Goal: Information Seeking & Learning: Learn about a topic

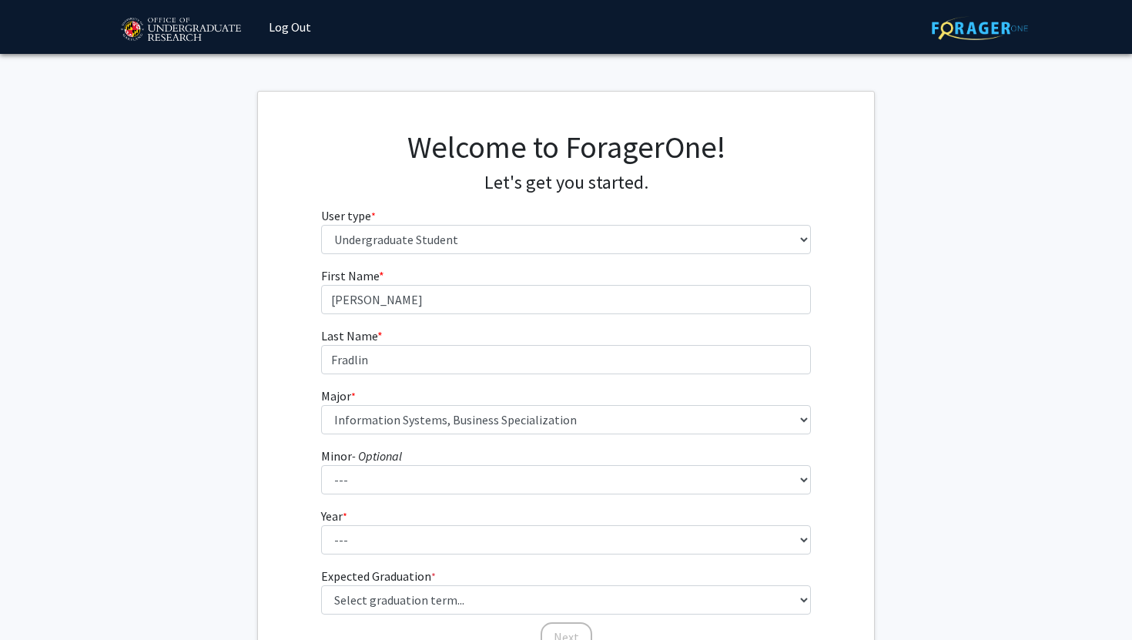
select select "1: undergrad"
select select "57: 2358"
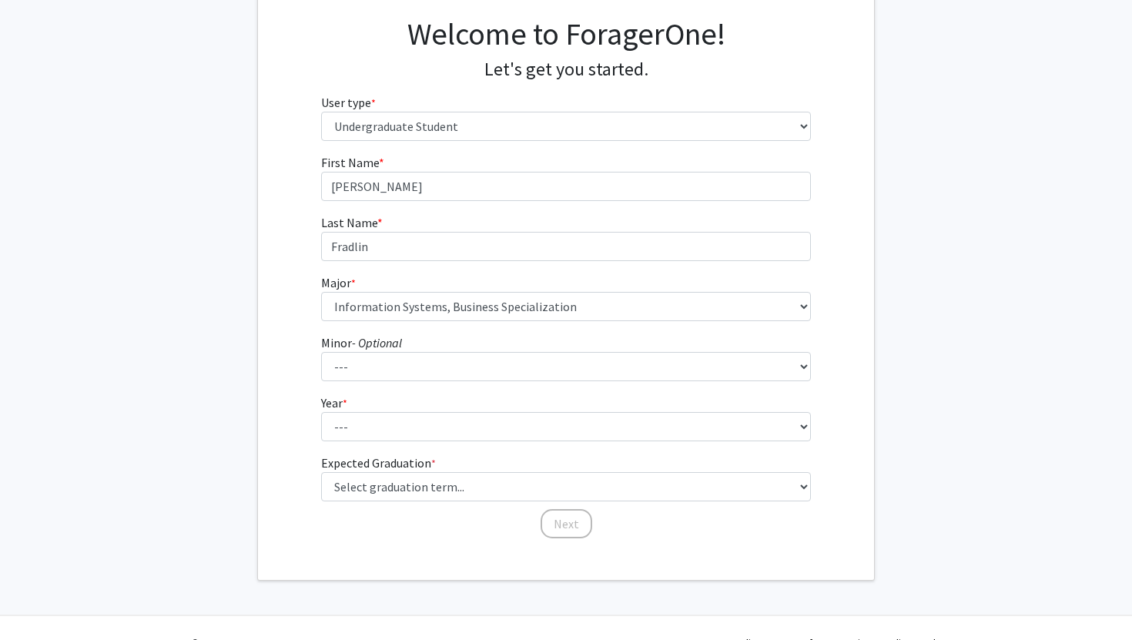
scroll to position [115, 0]
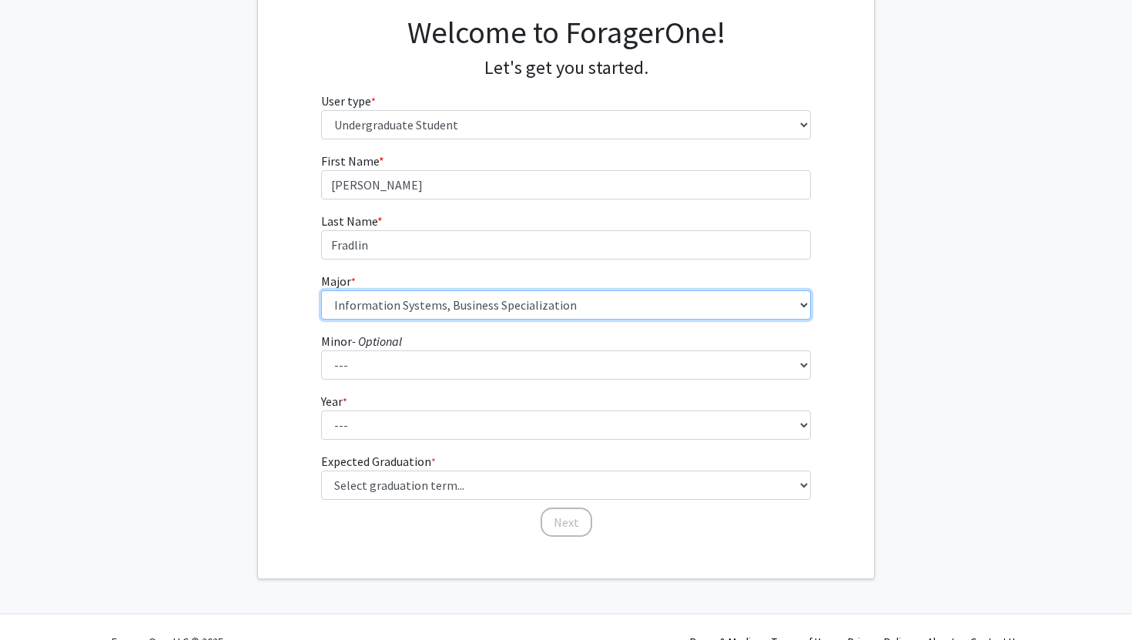
click at [571, 308] on select "--- Accounting Aerospace Engineering African American and Africana Studies Agri…" at bounding box center [566, 304] width 490 height 29
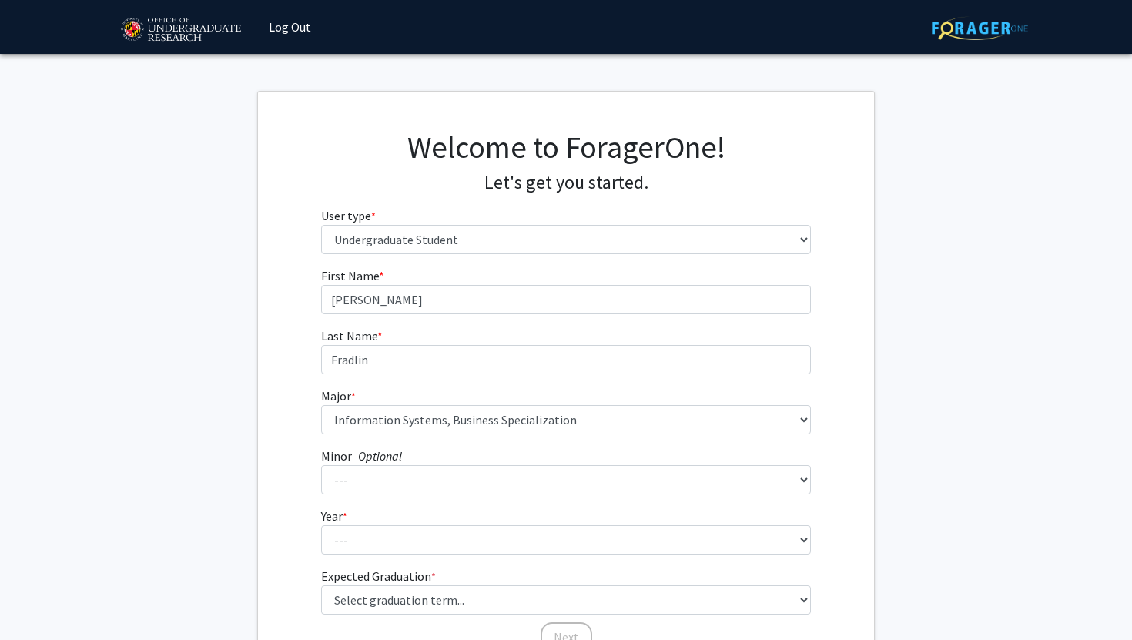
click at [1005, 316] on fg-get-started "Welcome to ForagerOne! Let's get you started. User type * required Please tell …" at bounding box center [566, 392] width 1132 height 603
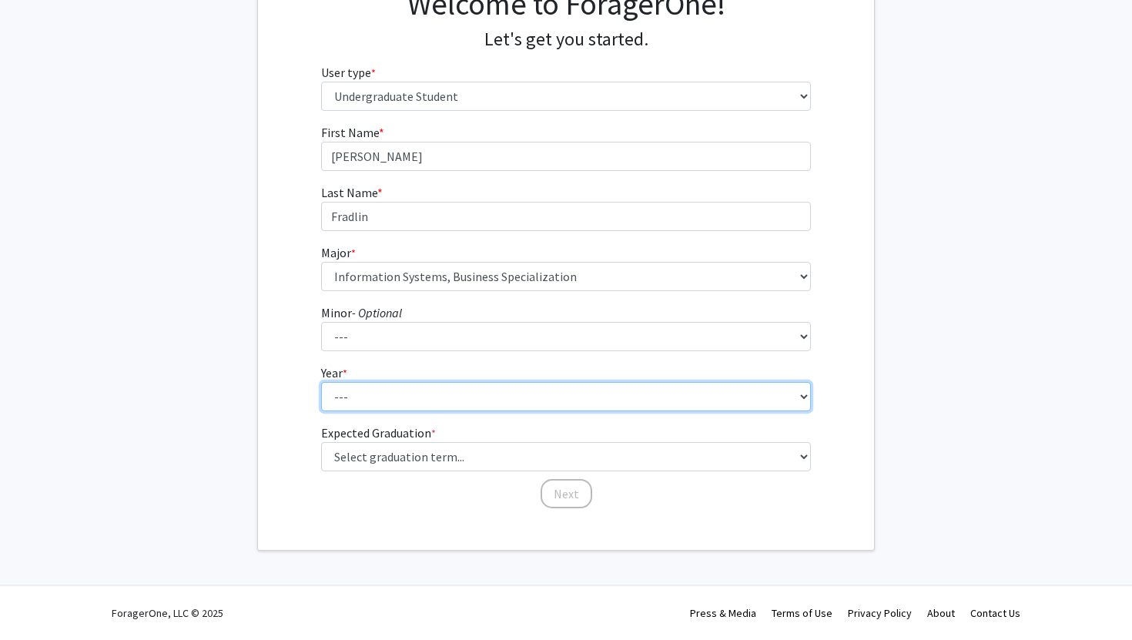
click at [649, 395] on select "--- First-year Sophomore Junior Senior Postbaccalaureate Certificate" at bounding box center [566, 396] width 490 height 29
select select "2: sophomore"
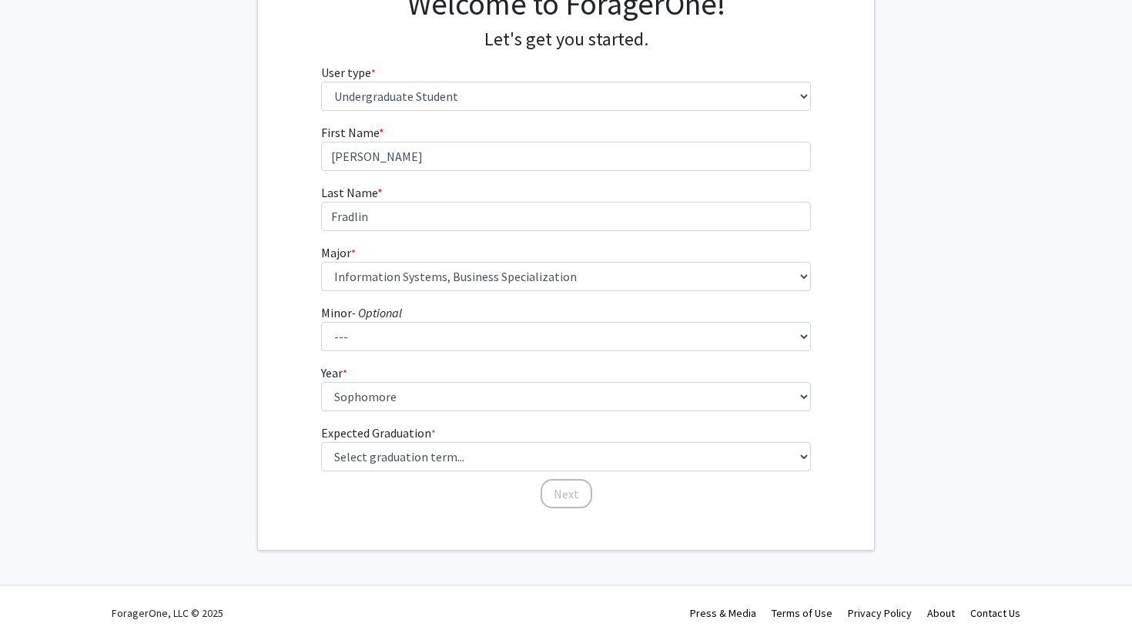
click at [946, 357] on fg-get-started "Welcome to ForagerOne! Let's get you started. User type * required Please tell …" at bounding box center [566, 249] width 1132 height 603
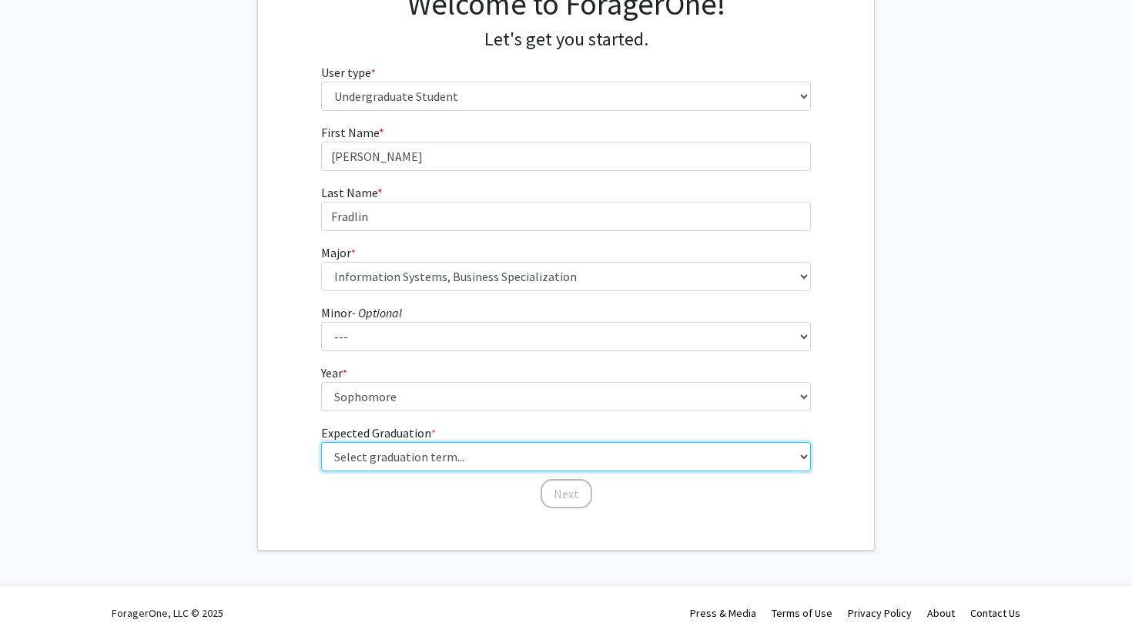
click at [664, 456] on select "Select graduation term... Spring 2025 Summer 2025 Fall 2025 Winter 2025 Spring …" at bounding box center [566, 456] width 490 height 29
select select "13: spring_2028"
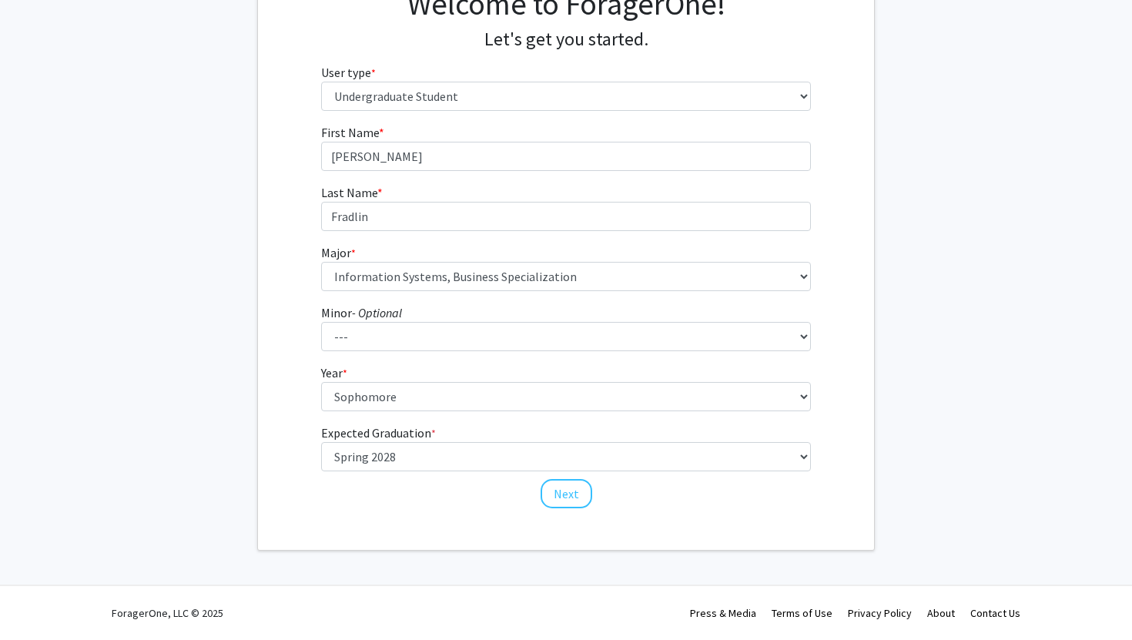
click at [892, 301] on fg-get-started "Welcome to ForagerOne! Let's get you started. User type * required Please tell …" at bounding box center [566, 249] width 1132 height 603
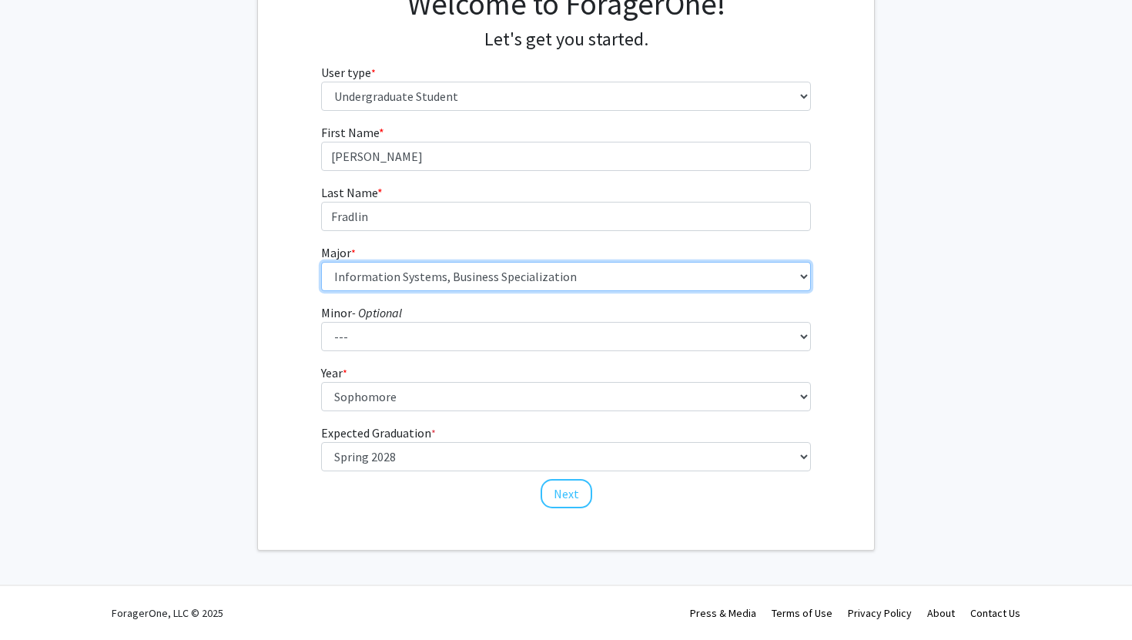
click at [602, 283] on select "--- Accounting Aerospace Engineering African American and Africana Studies Agri…" at bounding box center [566, 276] width 490 height 29
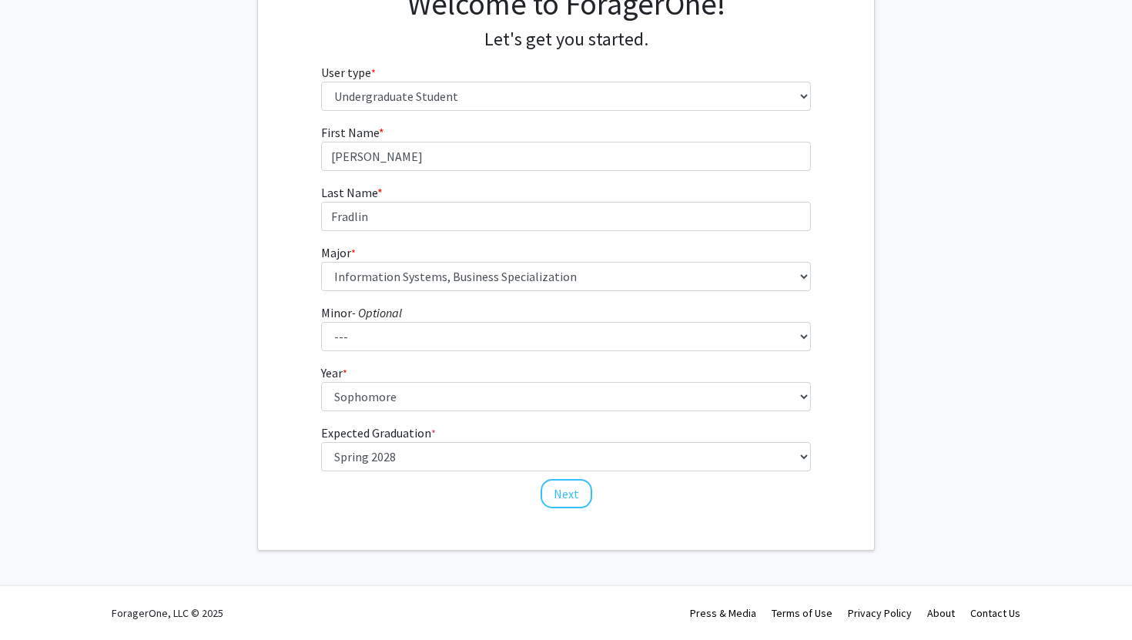
click at [696, 253] on fg-select "Major * required --- Accounting Aerospace Engineering African American and Afri…" at bounding box center [566, 267] width 490 height 48
click at [884, 263] on fg-get-started "Welcome to ForagerOne! Let's get you started. User type * required Please tell …" at bounding box center [566, 249] width 1132 height 603
click at [588, 491] on button "Next" at bounding box center [566, 493] width 52 height 29
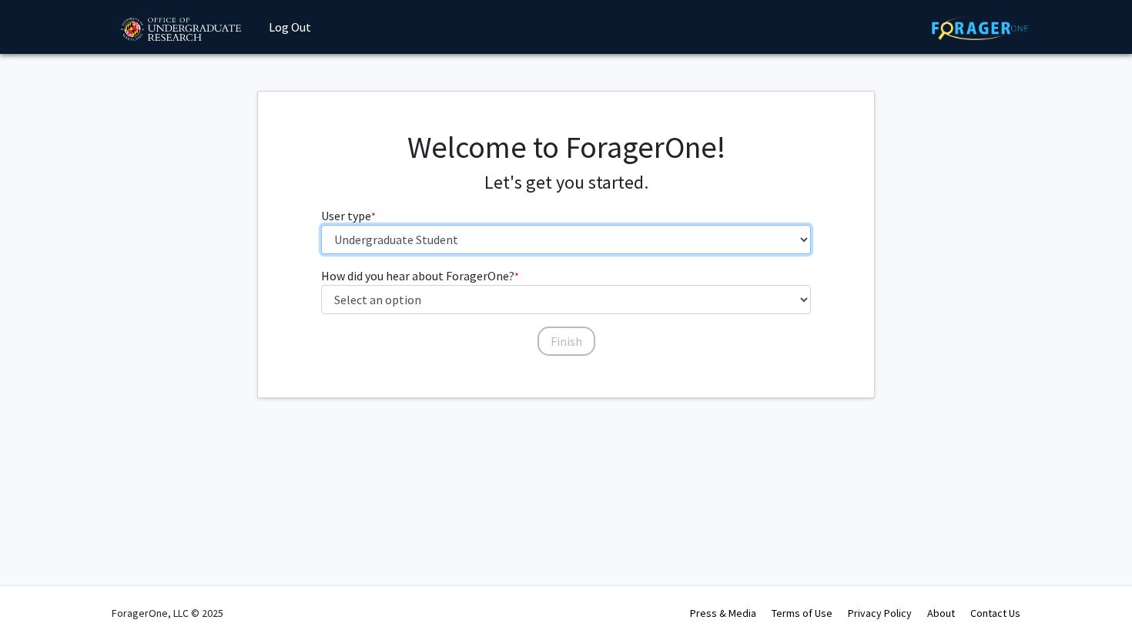
click at [558, 241] on select "Please tell us who you are Undergraduate Student Master's Student Doctoral Cand…" at bounding box center [566, 239] width 490 height 29
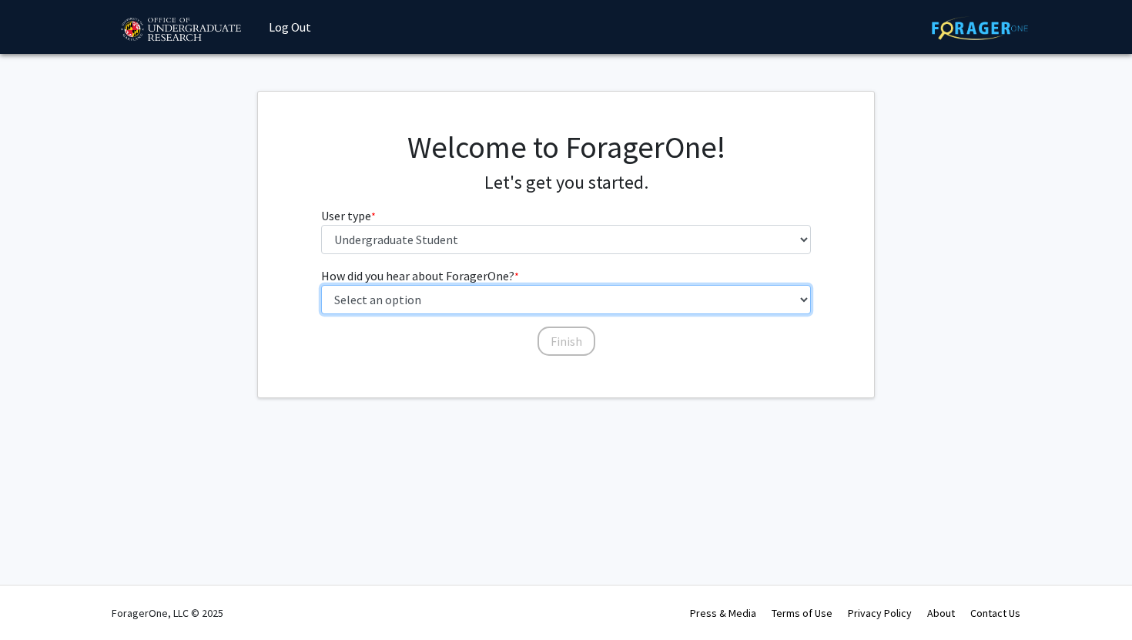
click at [531, 303] on select "Select an option Peer/student recommendation Faculty/staff recommendation Unive…" at bounding box center [566, 299] width 490 height 29
select select "5: other"
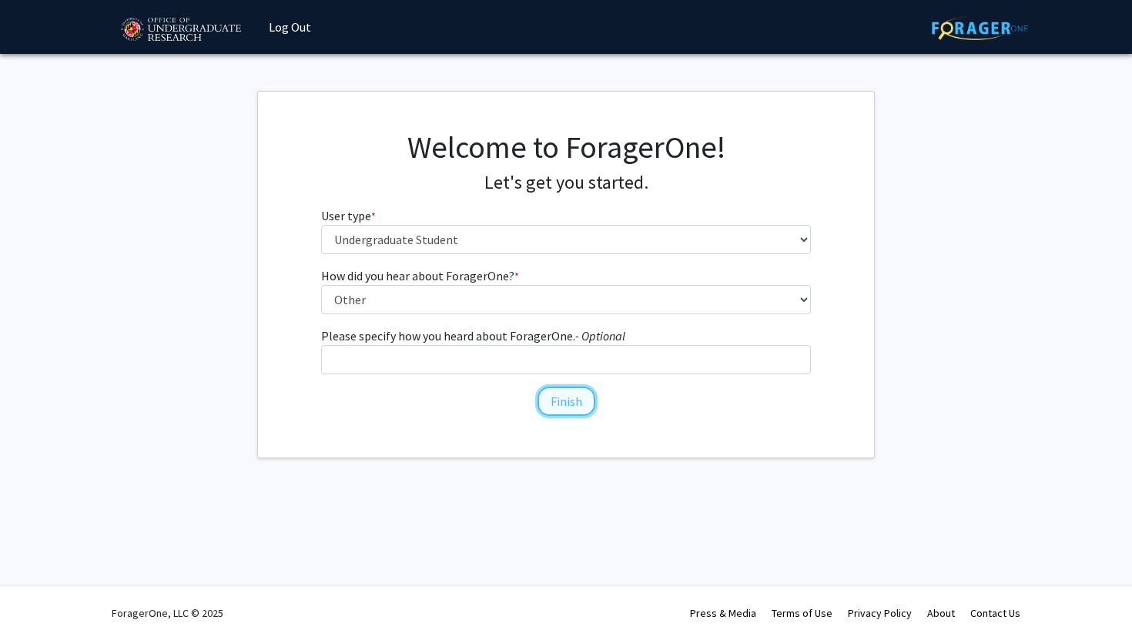
click at [565, 396] on button "Finish" at bounding box center [566, 400] width 58 height 29
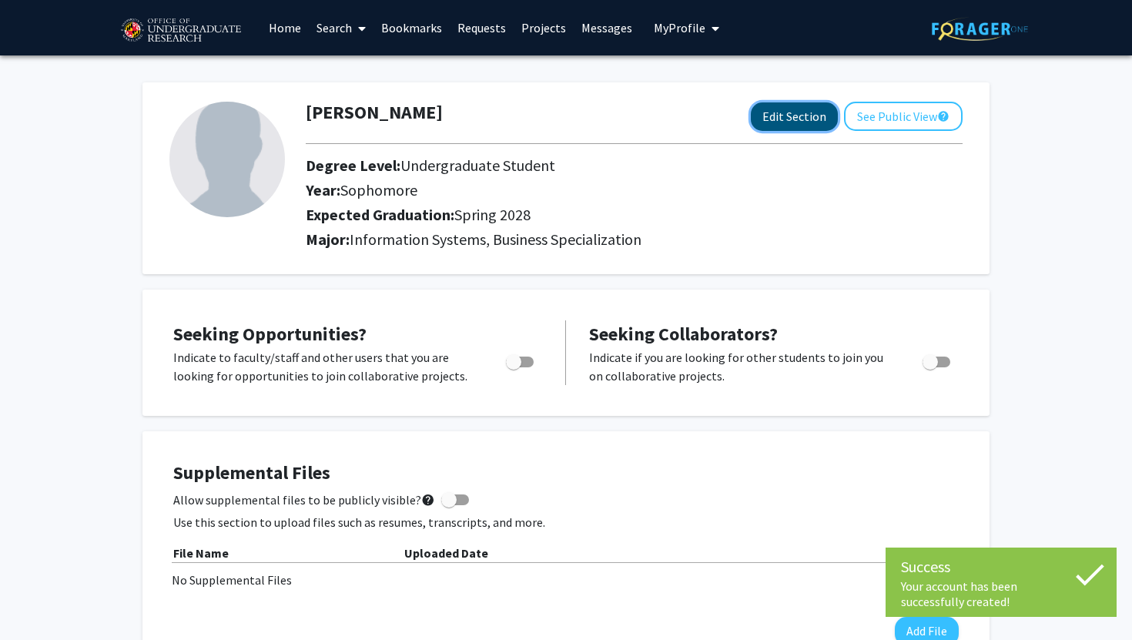
click at [794, 123] on button "Edit Section" at bounding box center [794, 116] width 87 height 28
select select "sophomore"
select select "41: spring_2028"
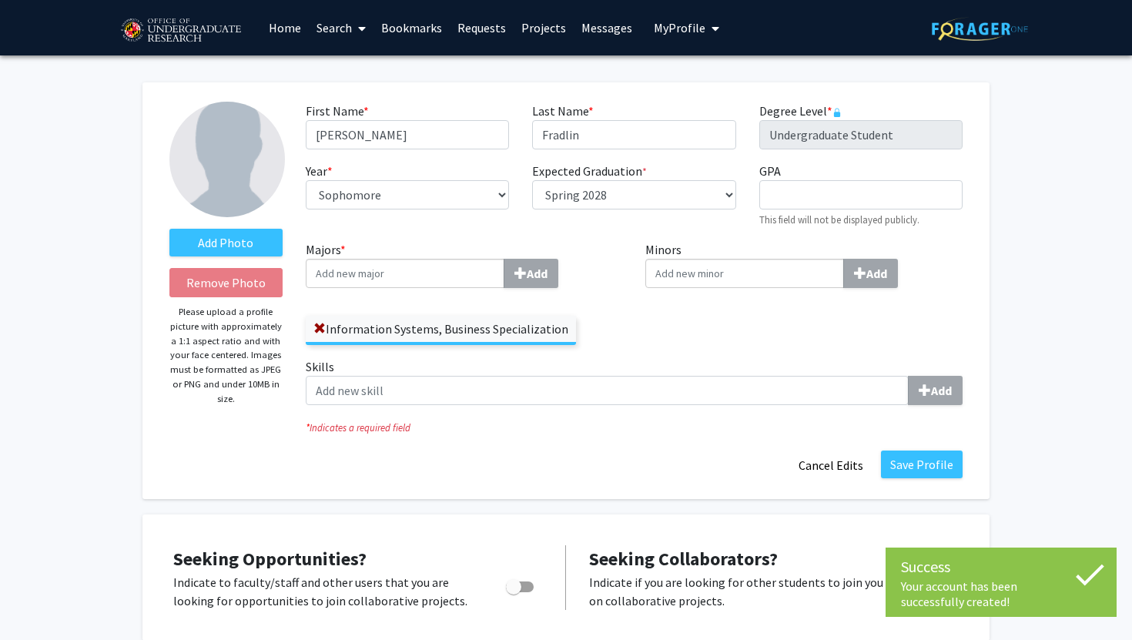
click at [460, 330] on label "Information Systems, Business Specialization" at bounding box center [441, 329] width 270 height 26
click at [0, 0] on input "Information Systems, Business Specialization" at bounding box center [0, 0] width 0 height 0
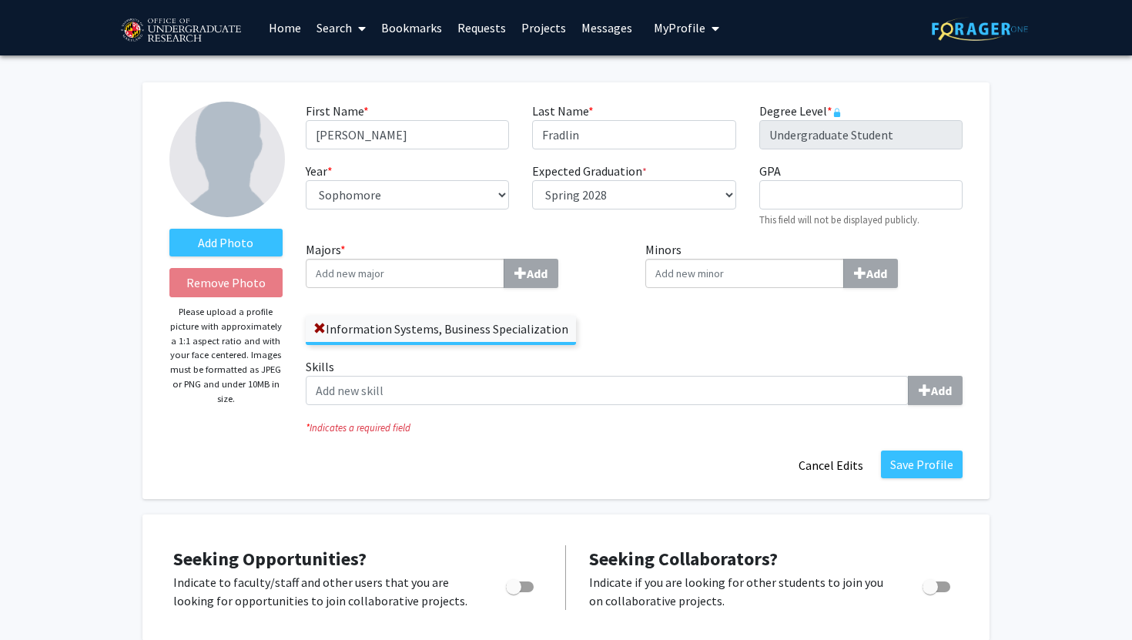
click at [434, 279] on input "Majors * Add" at bounding box center [405, 273] width 199 height 29
type input "B"
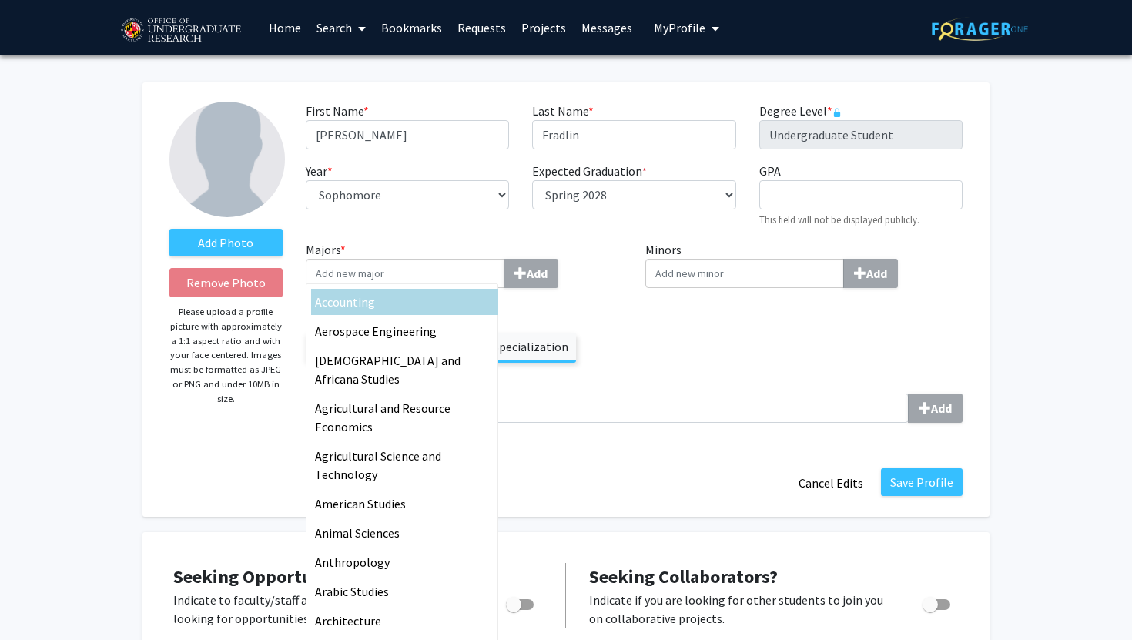
click at [580, 310] on div "Majors * Accounting Aerospace Engineering African American and Africana Studies…" at bounding box center [464, 301] width 317 height 122
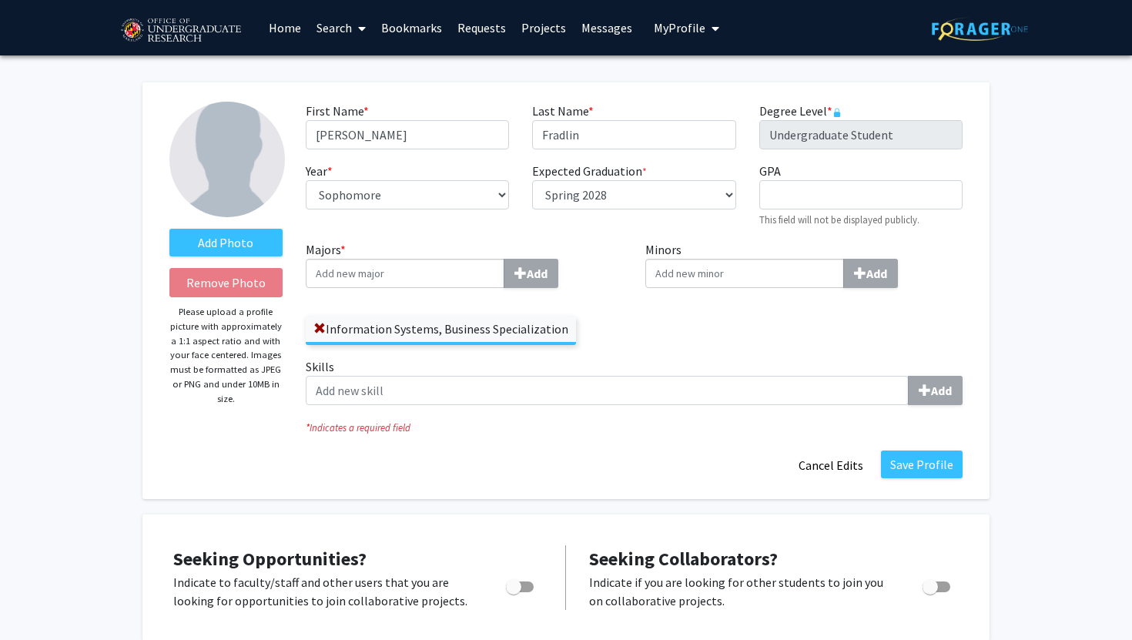
click at [450, 270] on input "Majors * Add" at bounding box center [405, 273] width 199 height 29
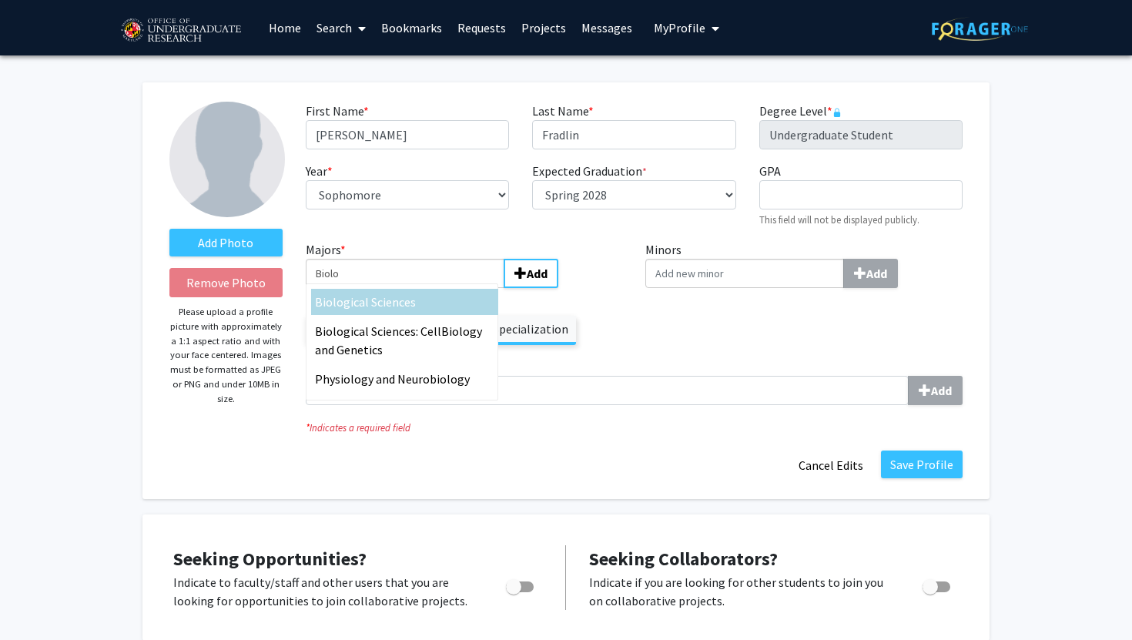
type input "Biolo"
click at [452, 303] on div "Biolo gical Sciences" at bounding box center [404, 302] width 179 height 18
click at [452, 288] on input "Biolo" at bounding box center [405, 273] width 199 height 29
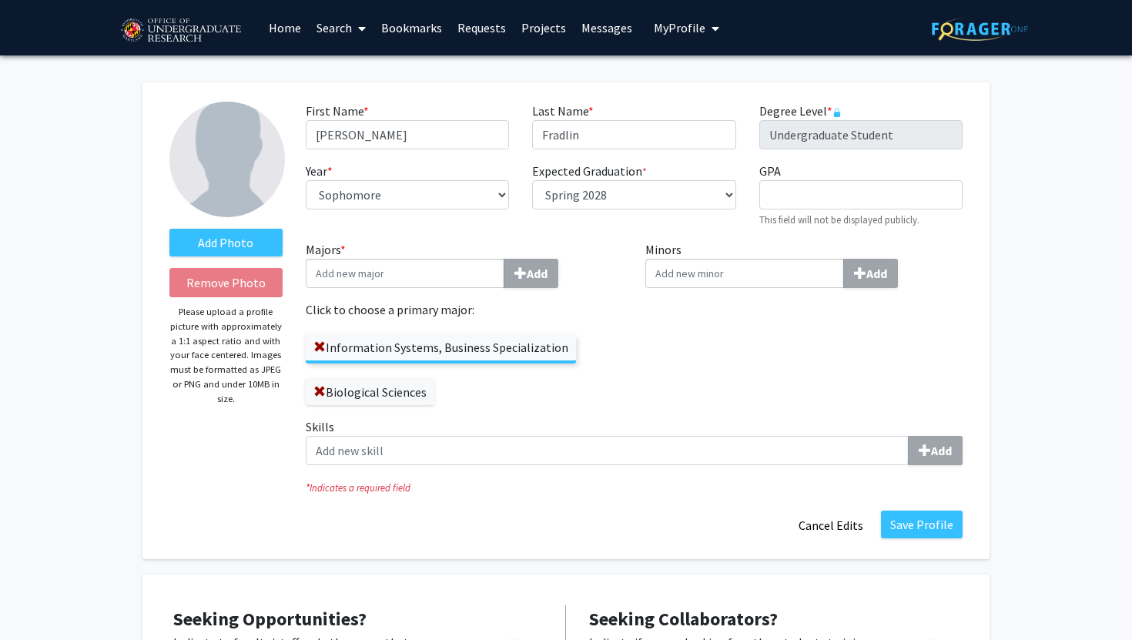
click at [605, 312] on label "Click to choose a primary major:" at bounding box center [464, 309] width 317 height 18
click at [932, 531] on button "Save Profile" at bounding box center [922, 524] width 82 height 28
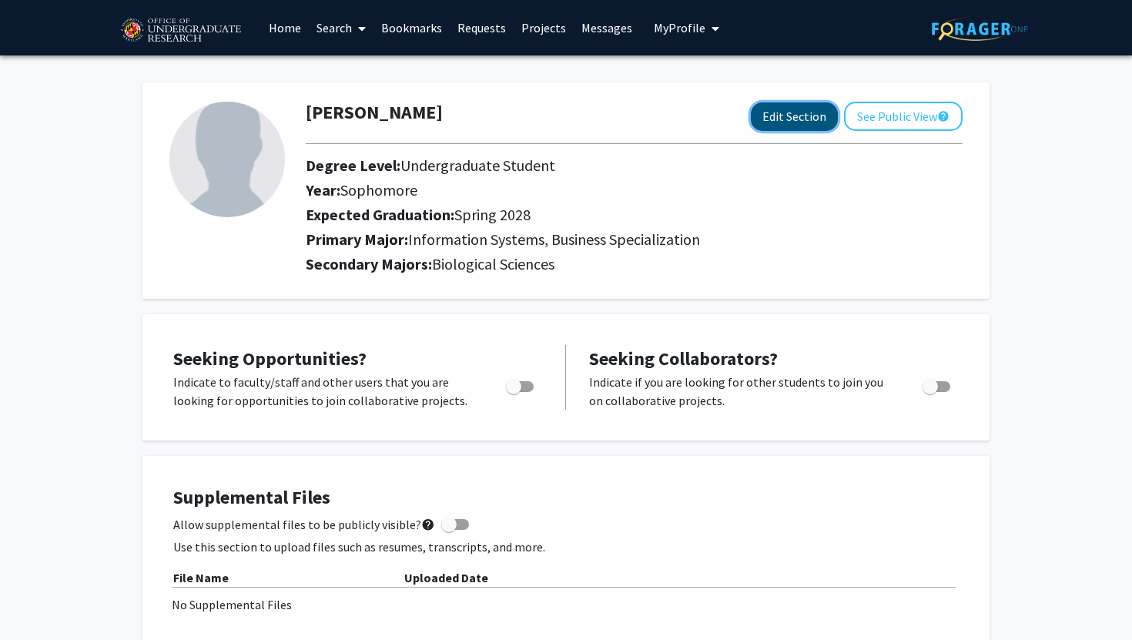
click at [828, 127] on button "Edit Section" at bounding box center [794, 116] width 87 height 28
select select "sophomore"
select select "41: spring_2028"
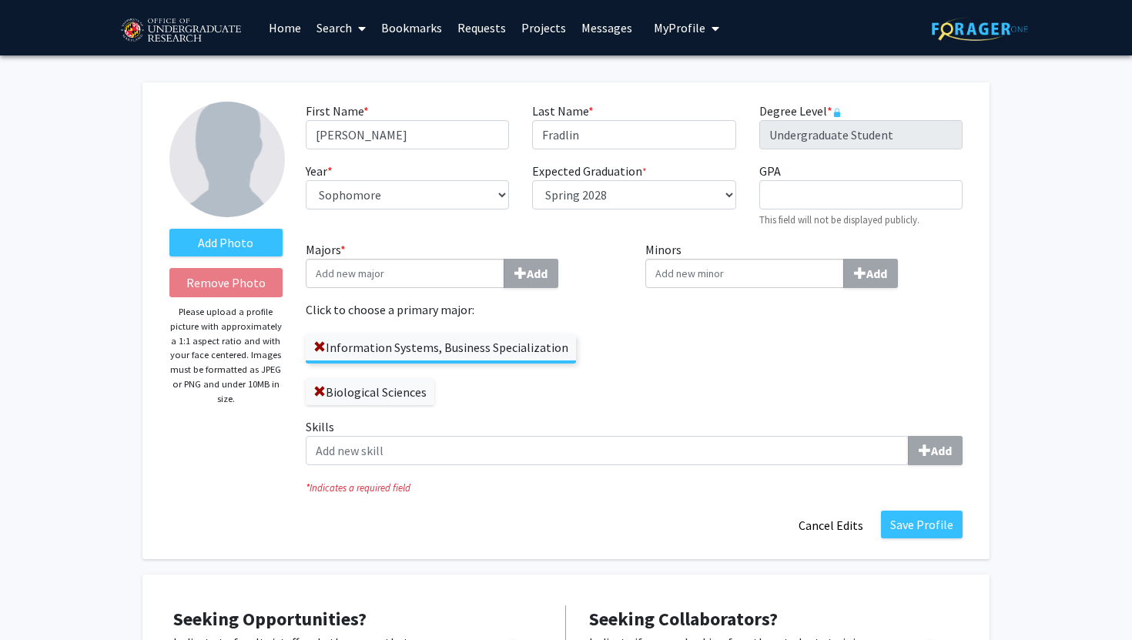
click at [533, 413] on div "Majors * Add Click to choose a primary major: Information Systems, Business Spe…" at bounding box center [464, 328] width 340 height 177
click at [908, 523] on button "Save Profile" at bounding box center [922, 524] width 82 height 28
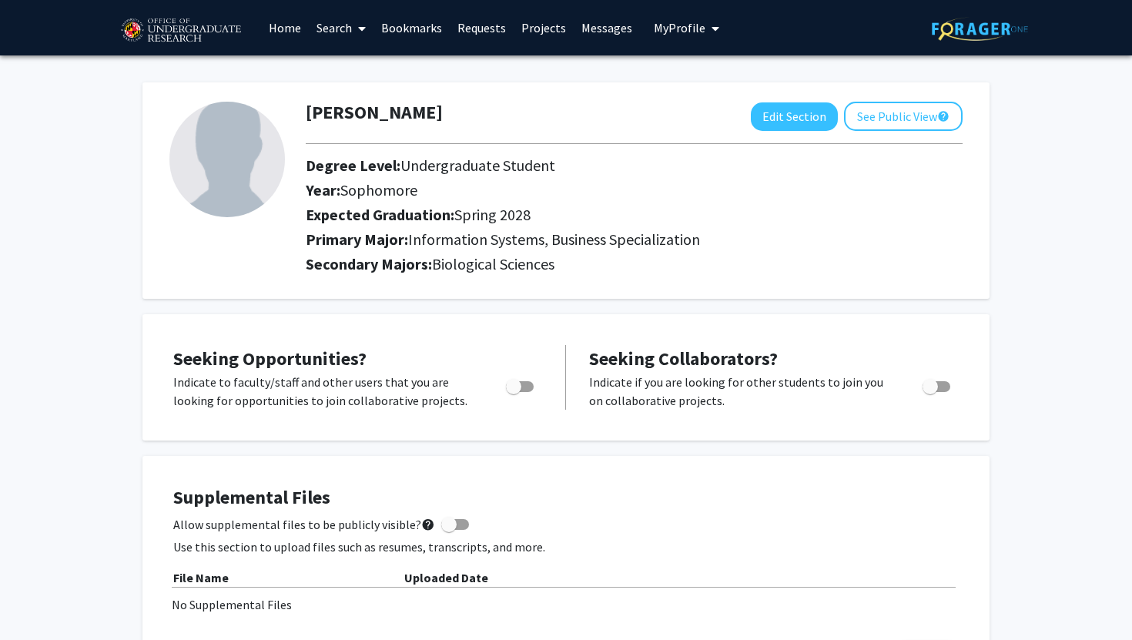
click at [556, 32] on link "Projects" at bounding box center [544, 28] width 60 height 54
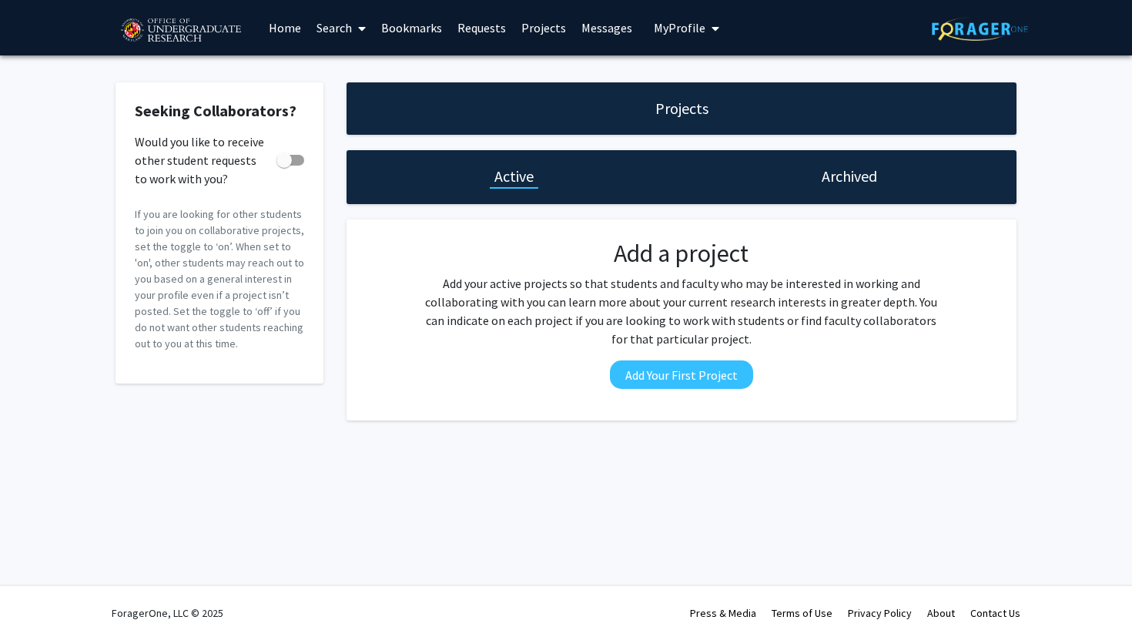
click at [282, 30] on link "Home" at bounding box center [285, 28] width 48 height 54
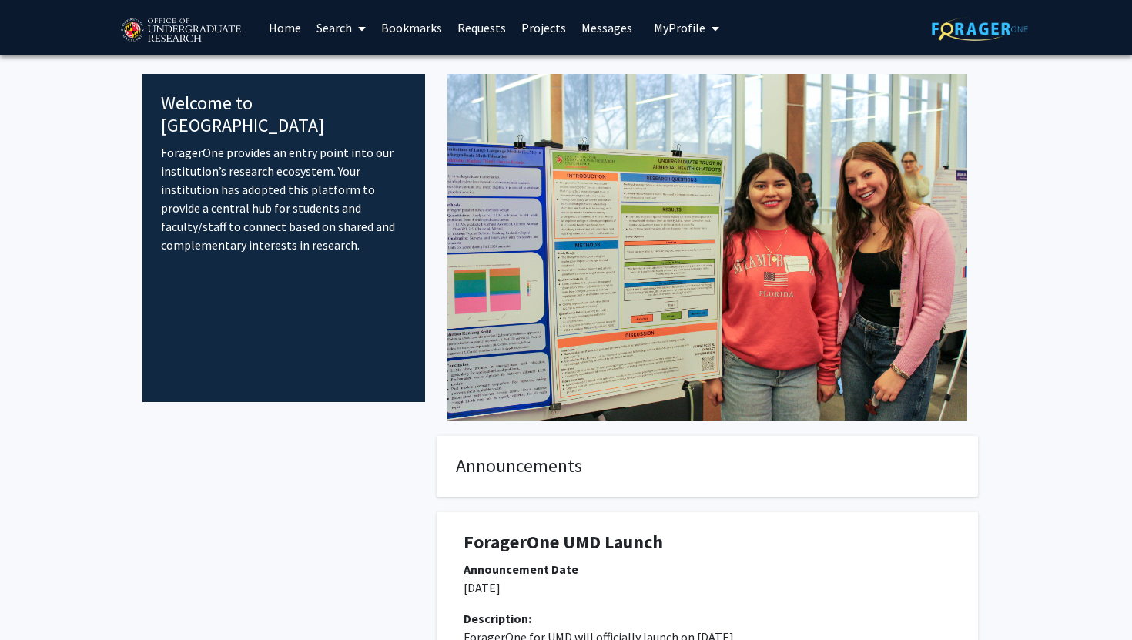
click at [360, 24] on icon at bounding box center [362, 28] width 8 height 12
click at [549, 31] on link "Projects" at bounding box center [544, 28] width 60 height 54
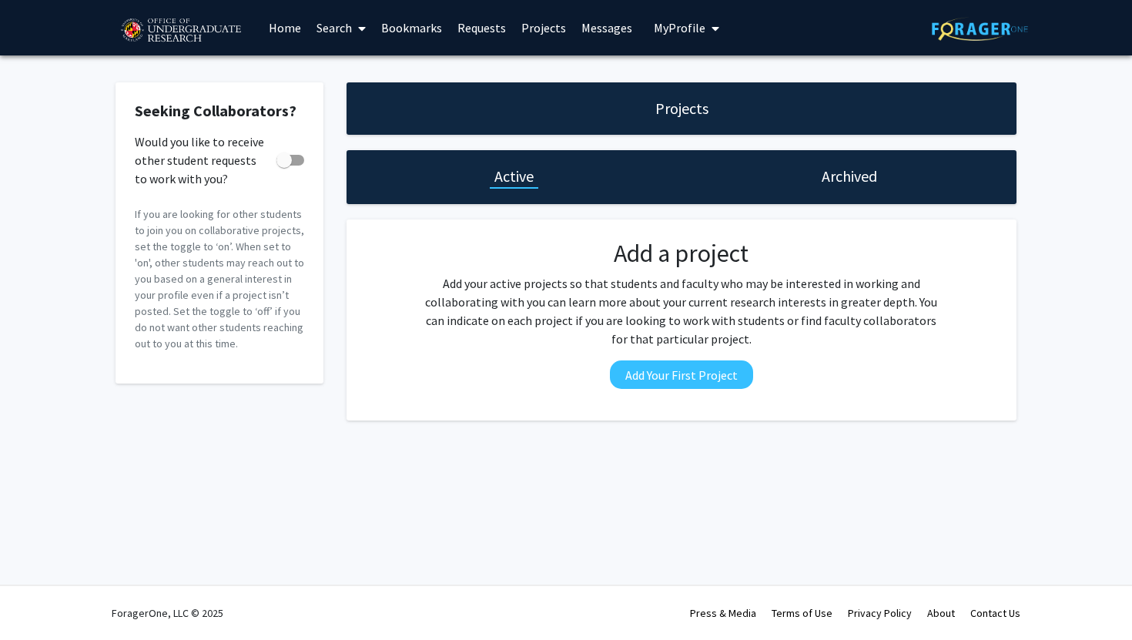
click at [804, 184] on div "Archived" at bounding box center [848, 177] width 335 height 54
click at [820, 189] on div "Archived" at bounding box center [848, 177] width 335 height 54
click at [847, 170] on h1 "Archived" at bounding box center [848, 177] width 55 height 22
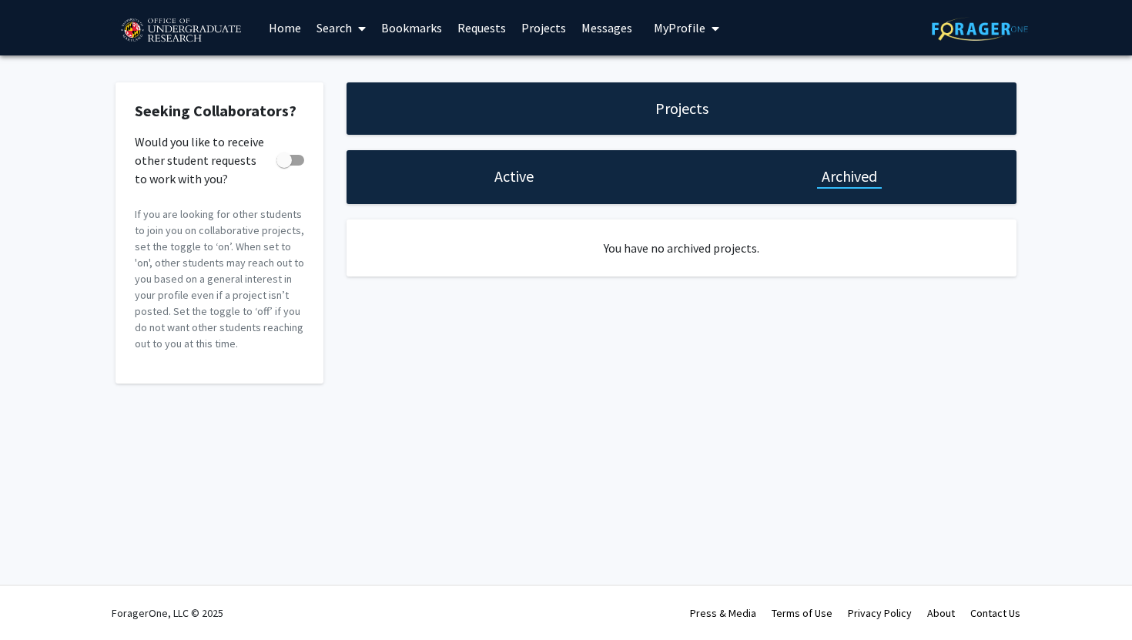
click at [691, 18] on button "My Profile" at bounding box center [686, 27] width 75 height 55
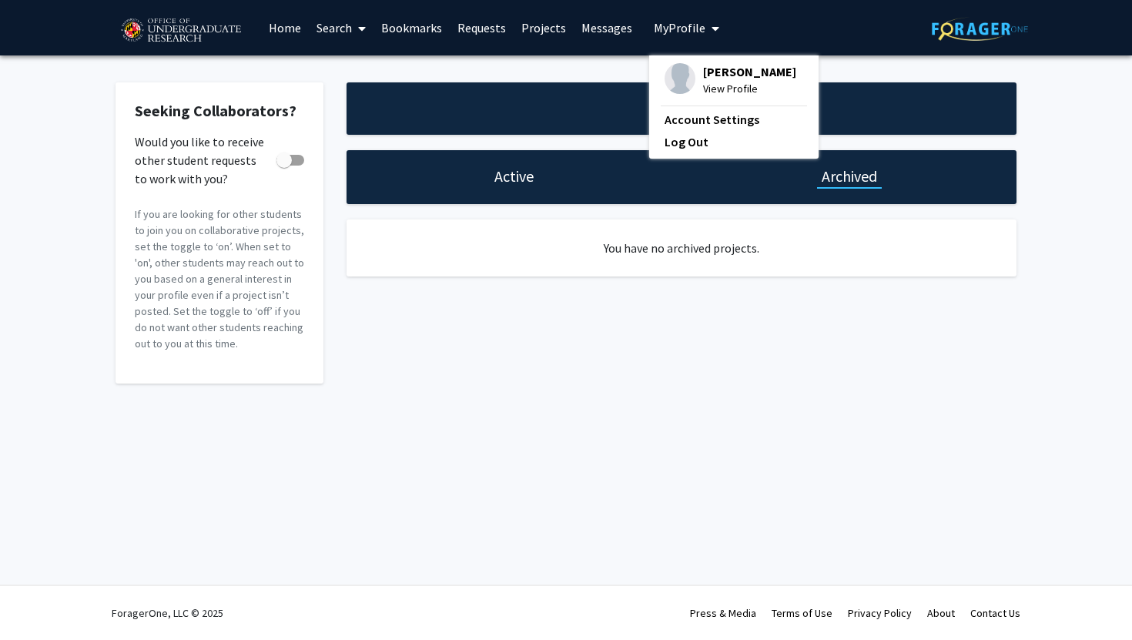
click at [705, 85] on span "View Profile" at bounding box center [749, 88] width 93 height 17
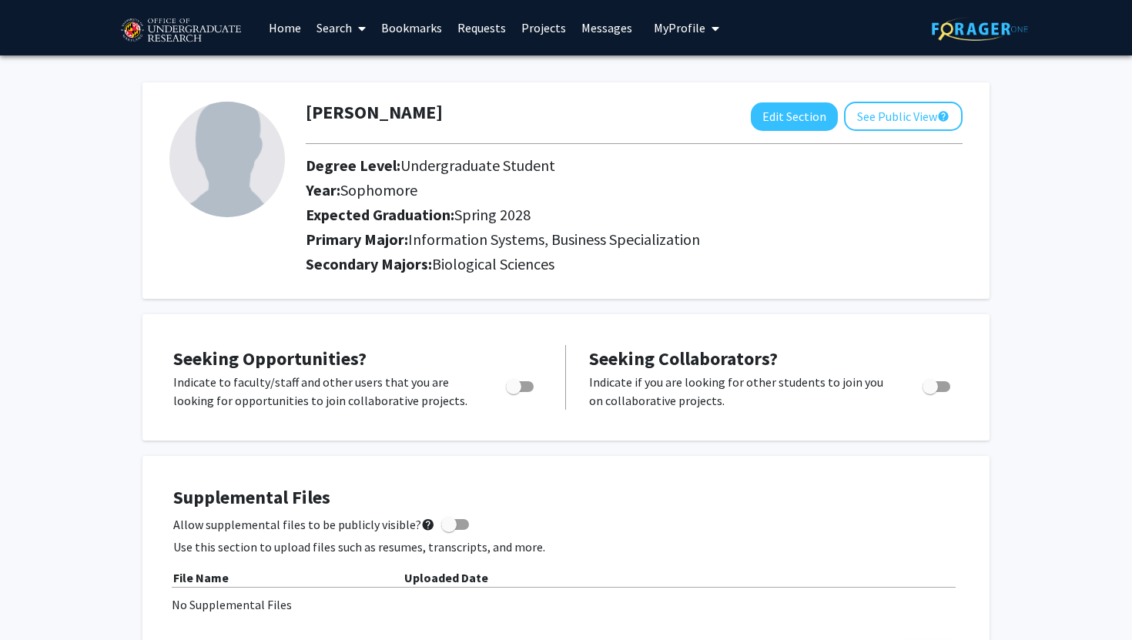
click at [512, 189] on h2 "Year: Sophomore" at bounding box center [622, 190] width 632 height 18
click at [410, 28] on link "Bookmarks" at bounding box center [411, 28] width 76 height 54
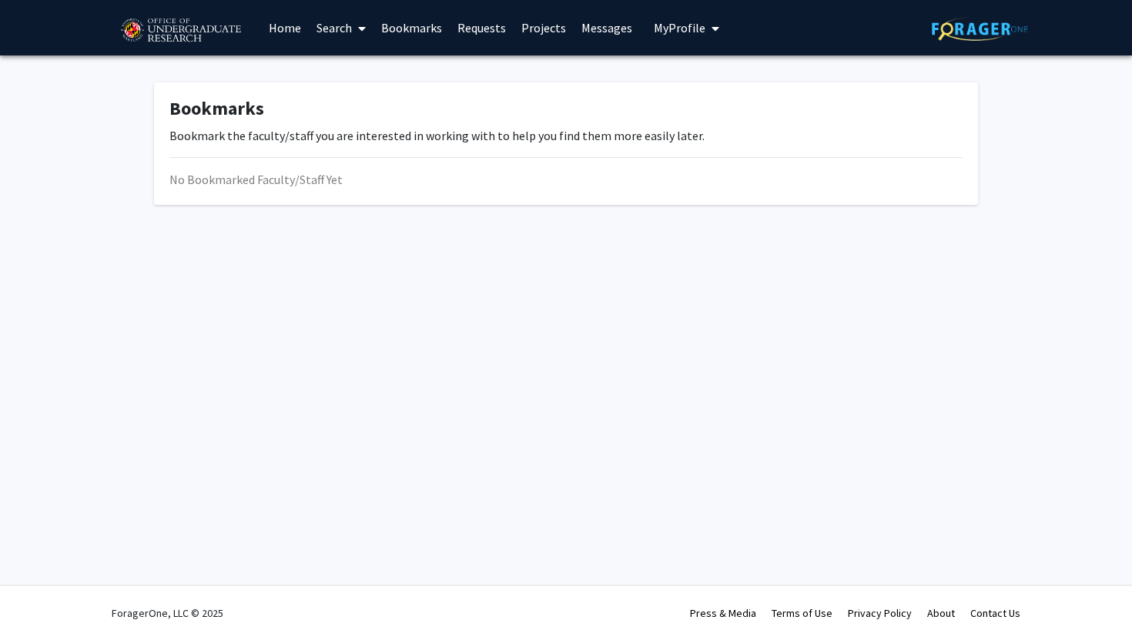
click at [337, 26] on link "Search" at bounding box center [341, 28] width 65 height 54
click at [352, 67] on span "Faculty/Staff" at bounding box center [365, 70] width 113 height 31
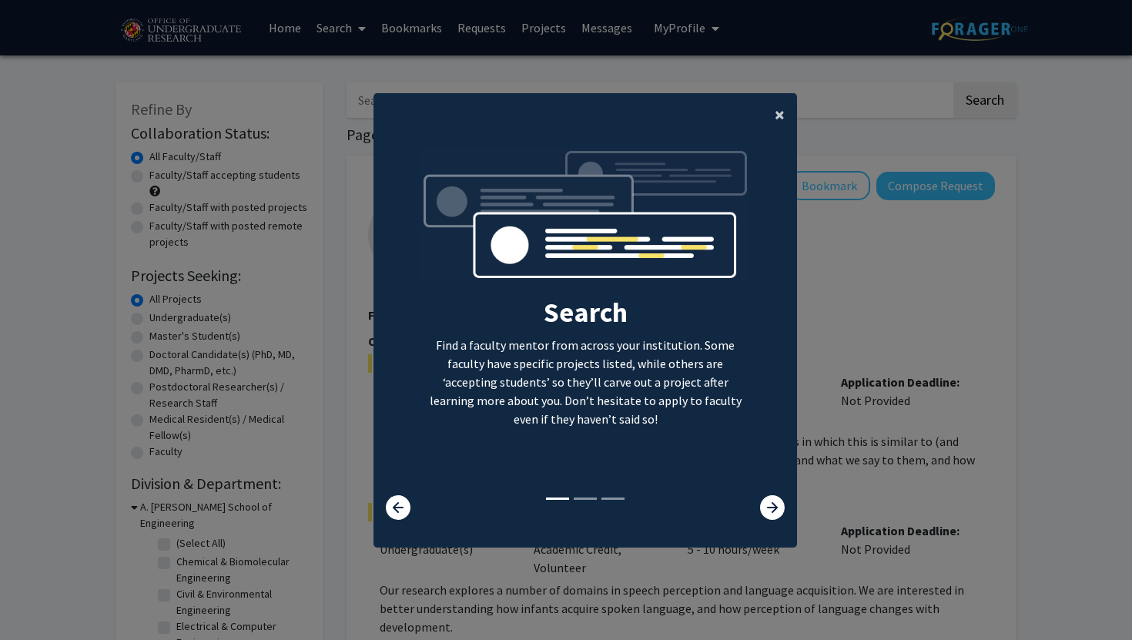
click at [778, 121] on span "×" at bounding box center [780, 114] width 10 height 24
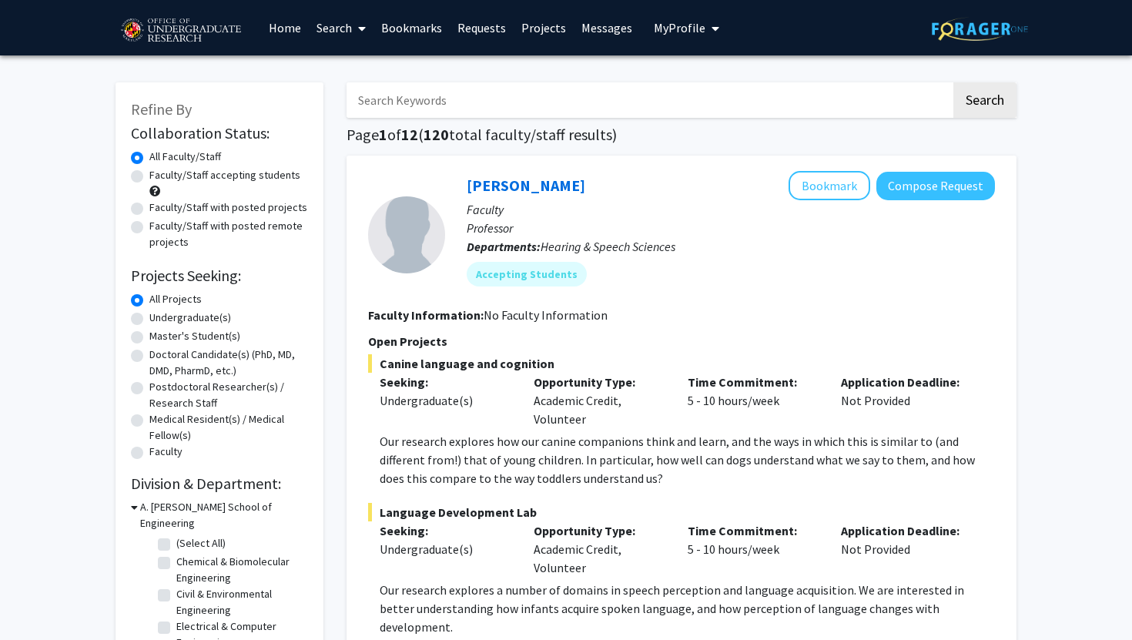
click at [646, 102] on input "Search Keywords" at bounding box center [648, 99] width 604 height 35
type input "bioinformatics"
click at [953, 82] on button "Search" at bounding box center [984, 99] width 63 height 35
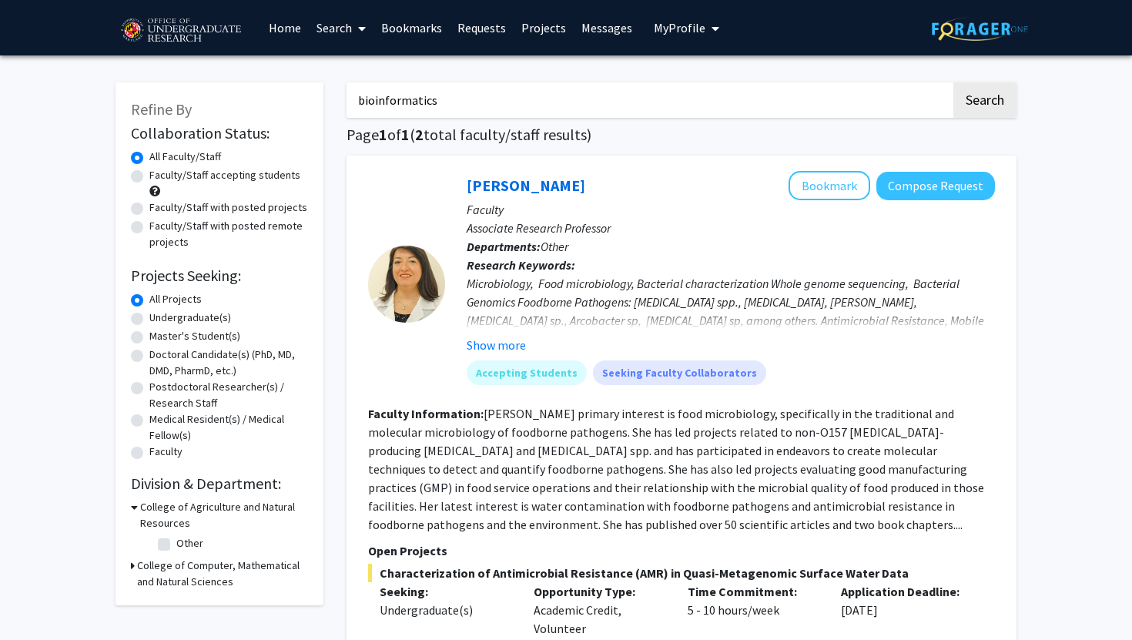
click at [149, 176] on label "Faculty/Staff accepting students" at bounding box center [224, 175] width 151 height 16
click at [149, 176] on input "Faculty/Staff accepting students" at bounding box center [154, 172] width 10 height 10
radio input "true"
click at [225, 179] on label "Faculty/Staff accepting students" at bounding box center [224, 175] width 151 height 16
click at [159, 177] on input "Faculty/Staff accepting students" at bounding box center [154, 172] width 10 height 10
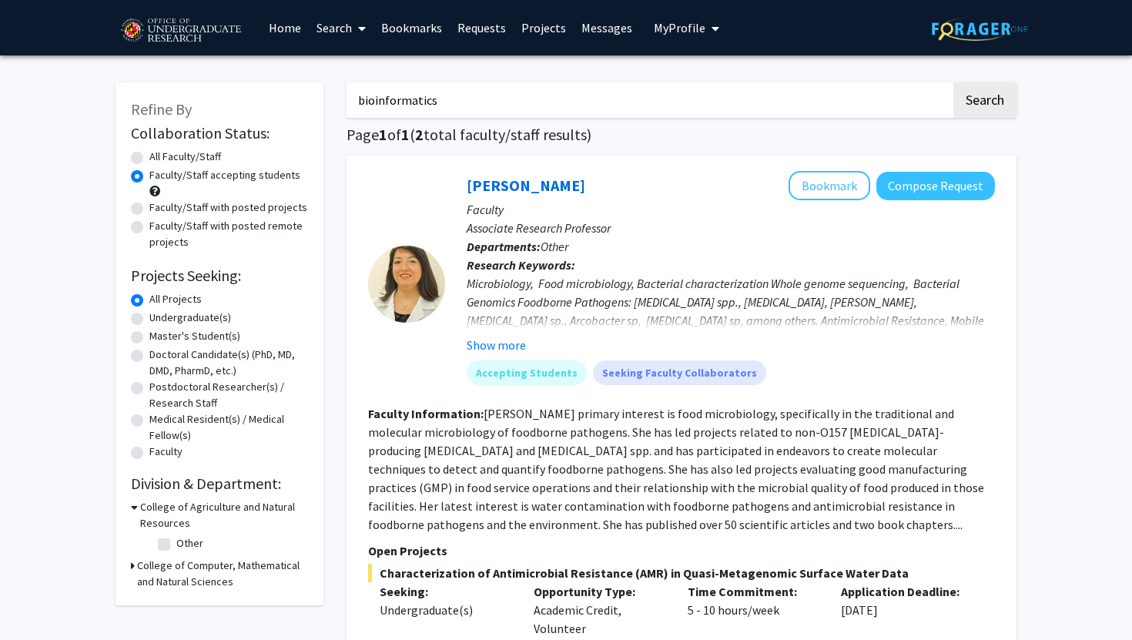
click at [209, 317] on label "Undergraduate(s)" at bounding box center [190, 317] width 82 height 16
click at [159, 317] on input "Undergraduate(s)" at bounding box center [154, 314] width 10 height 10
radio input "true"
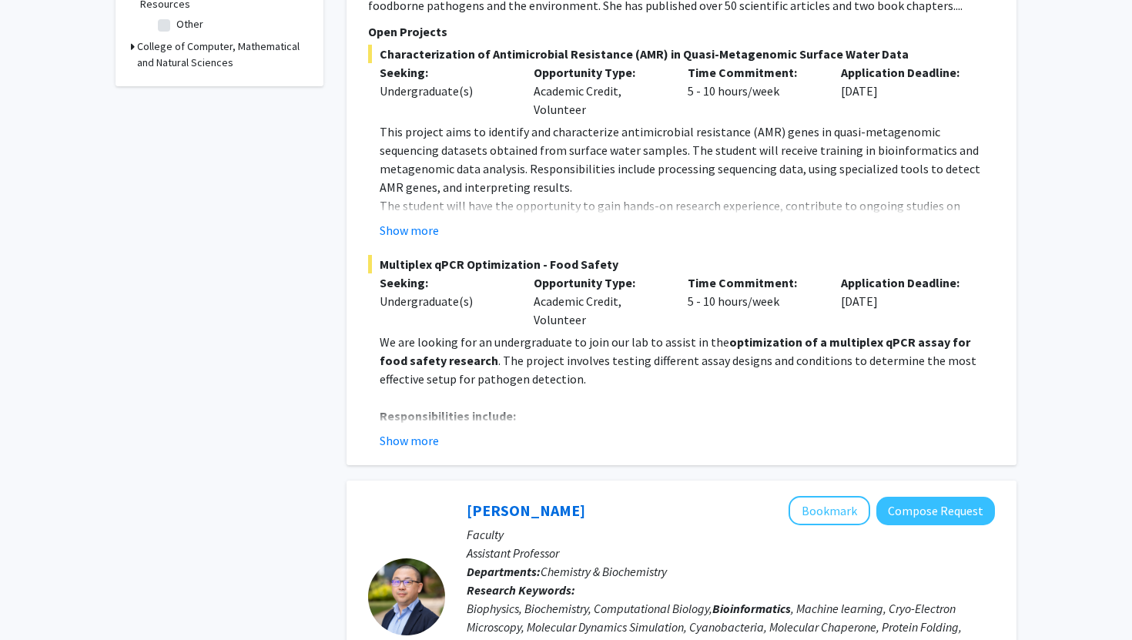
scroll to position [524, 0]
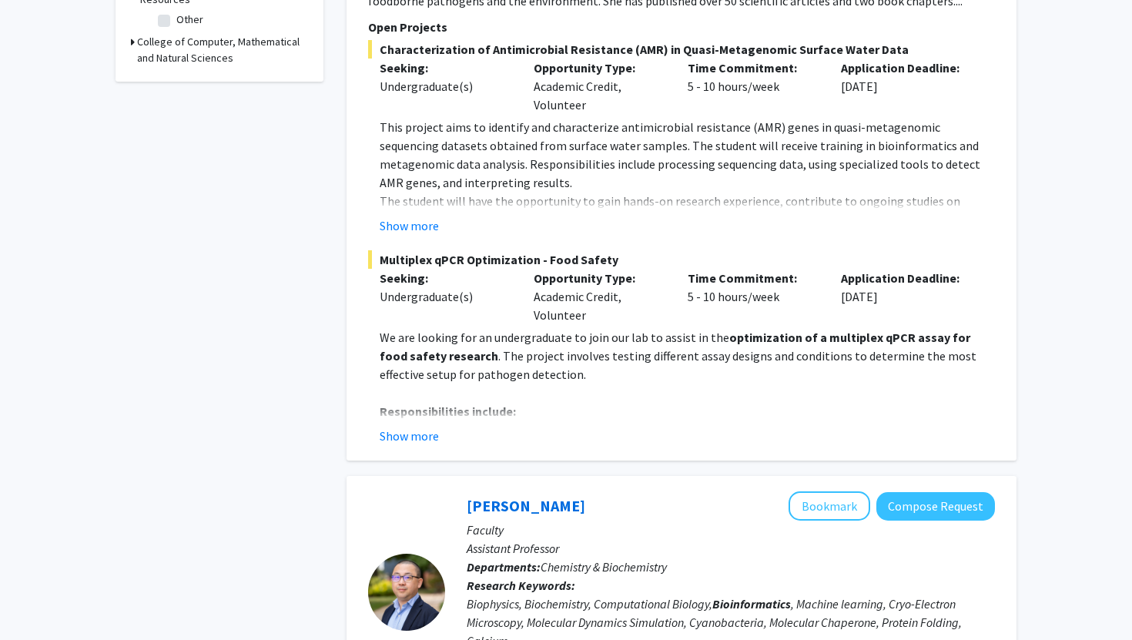
click at [740, 301] on div "Time Commitment: 5 - 10 hours/week" at bounding box center [753, 296] width 154 height 55
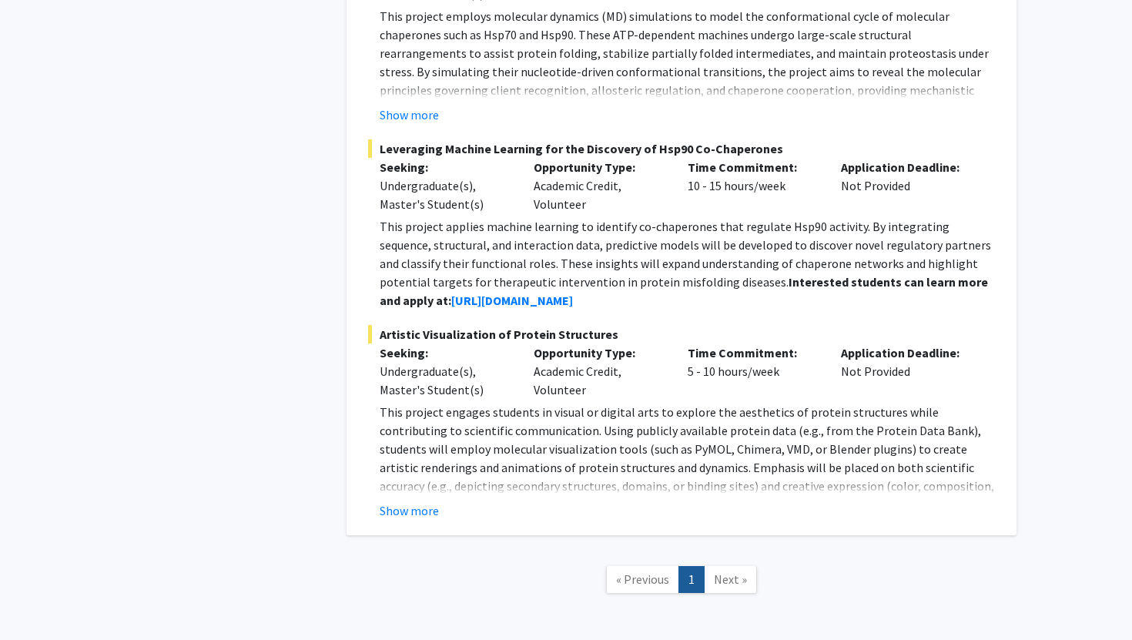
scroll to position [1408, 0]
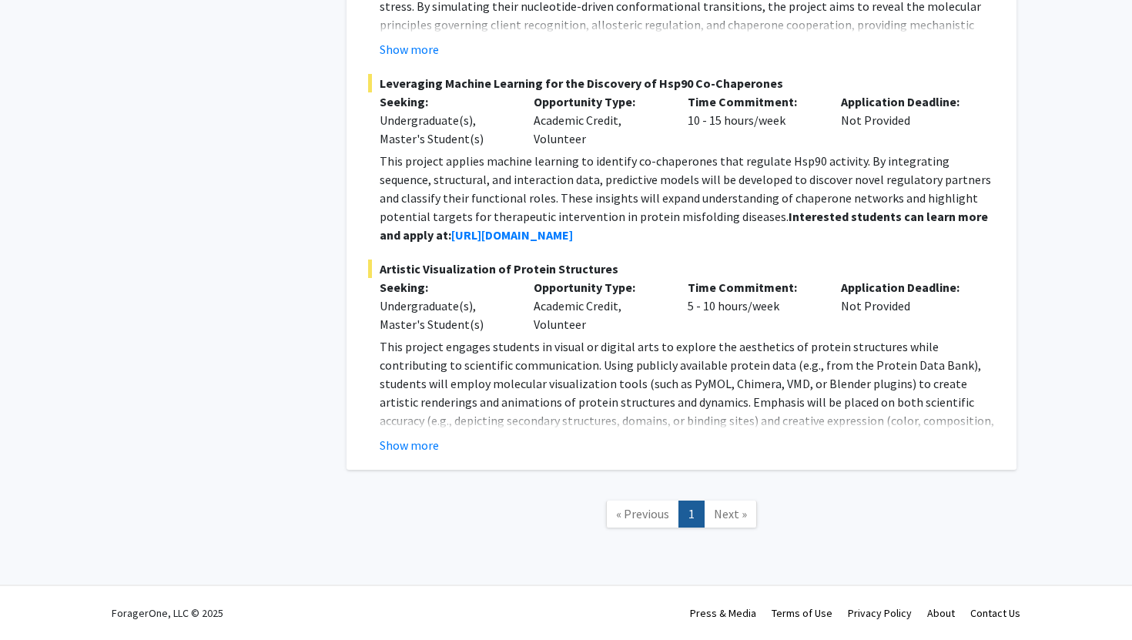
click at [734, 509] on span "Next »" at bounding box center [730, 513] width 33 height 15
click at [723, 510] on span "Next »" at bounding box center [730, 513] width 33 height 15
click at [718, 522] on link "Next »" at bounding box center [730, 513] width 53 height 27
click at [694, 519] on link "1" at bounding box center [691, 513] width 26 height 27
click at [650, 518] on span "« Previous" at bounding box center [642, 513] width 53 height 15
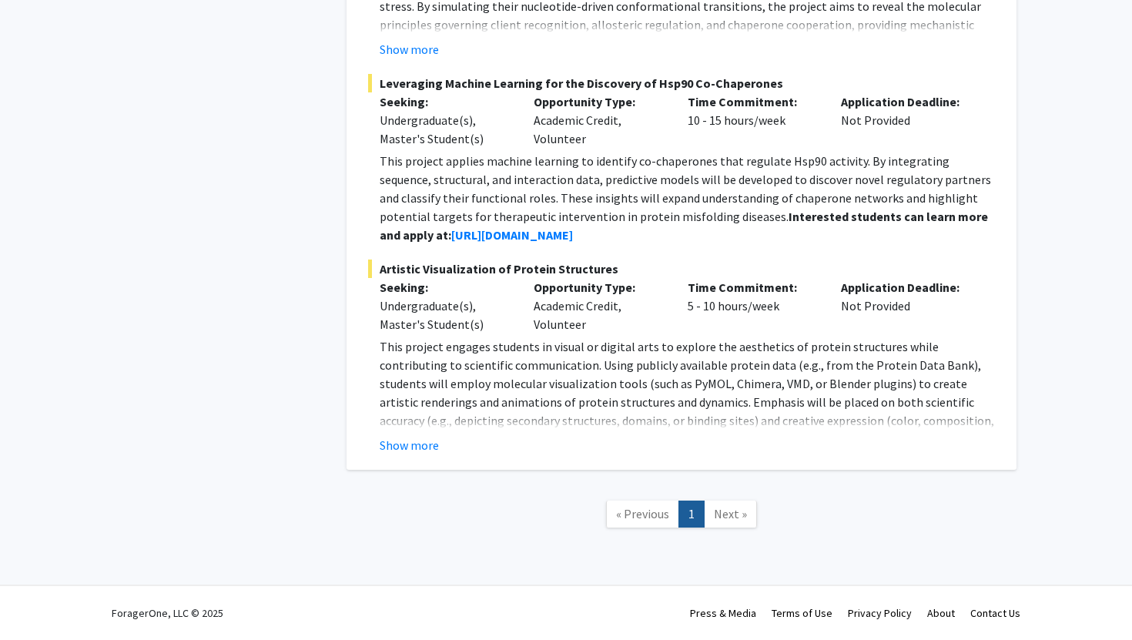
click at [733, 513] on span "Next »" at bounding box center [730, 513] width 33 height 15
click at [697, 513] on link "1" at bounding box center [691, 513] width 26 height 27
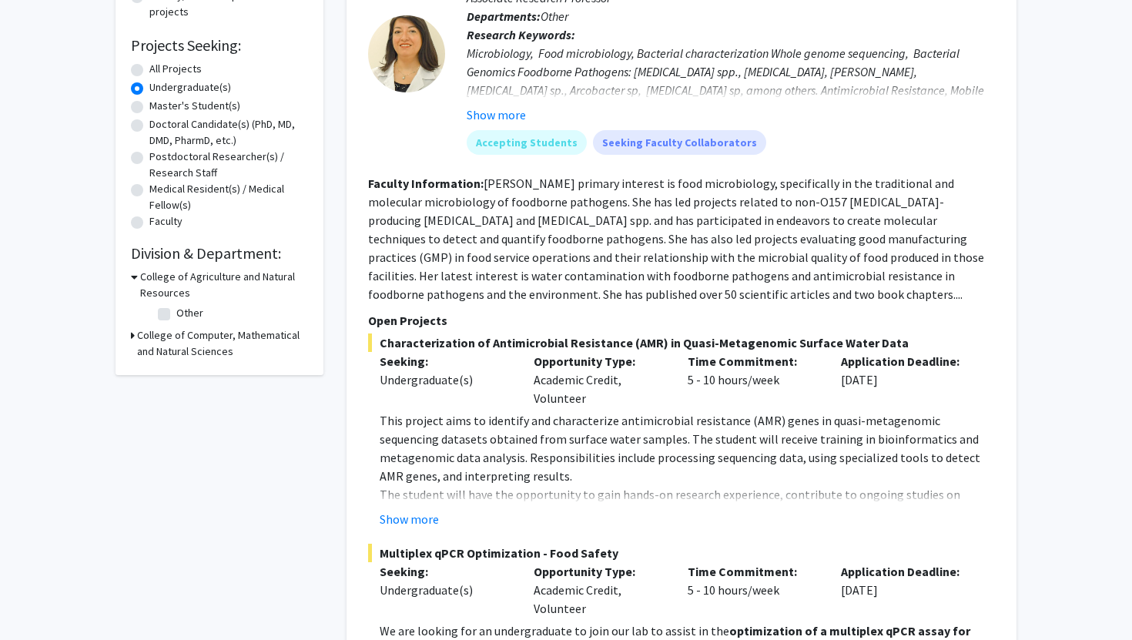
scroll to position [233, 0]
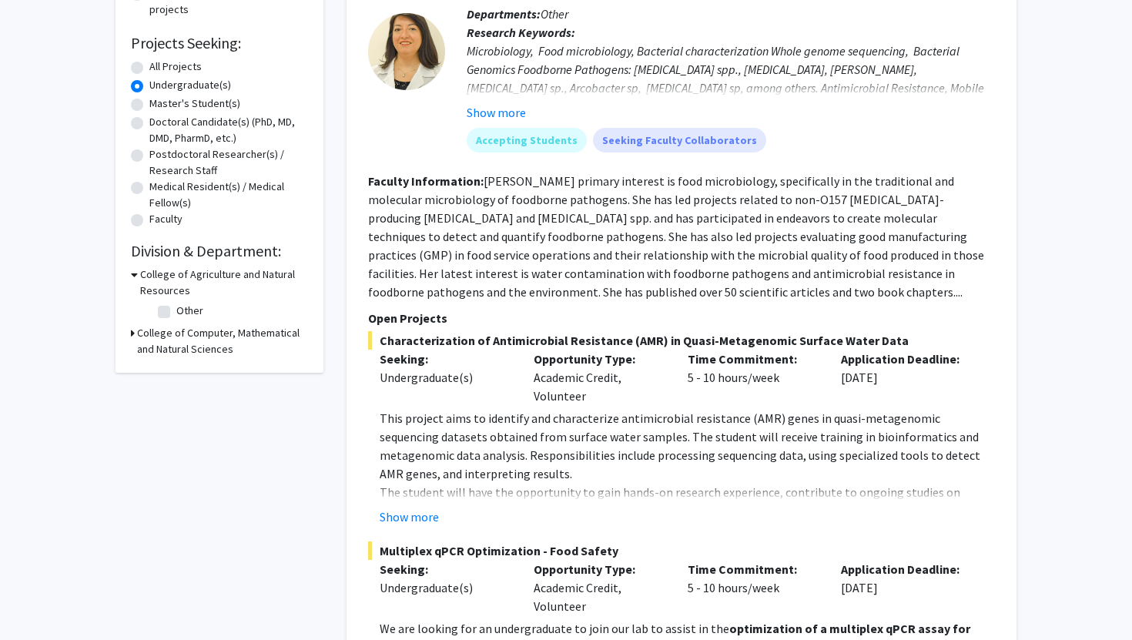
click at [728, 381] on div "Time Commitment: 5 - 10 hours/week" at bounding box center [753, 377] width 154 height 55
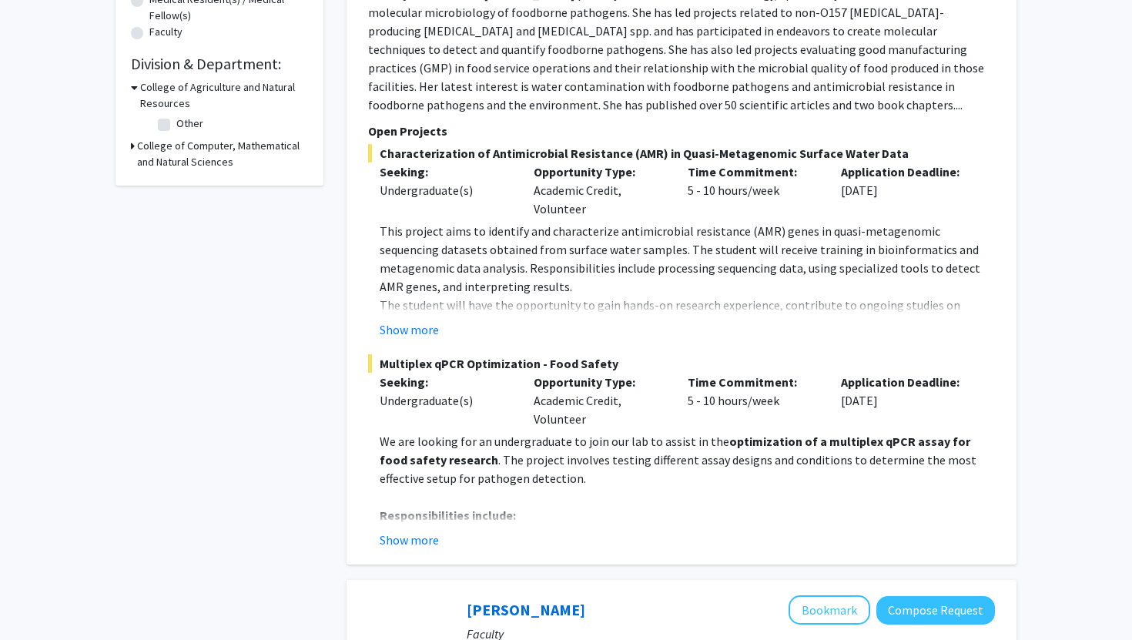
scroll to position [428, 0]
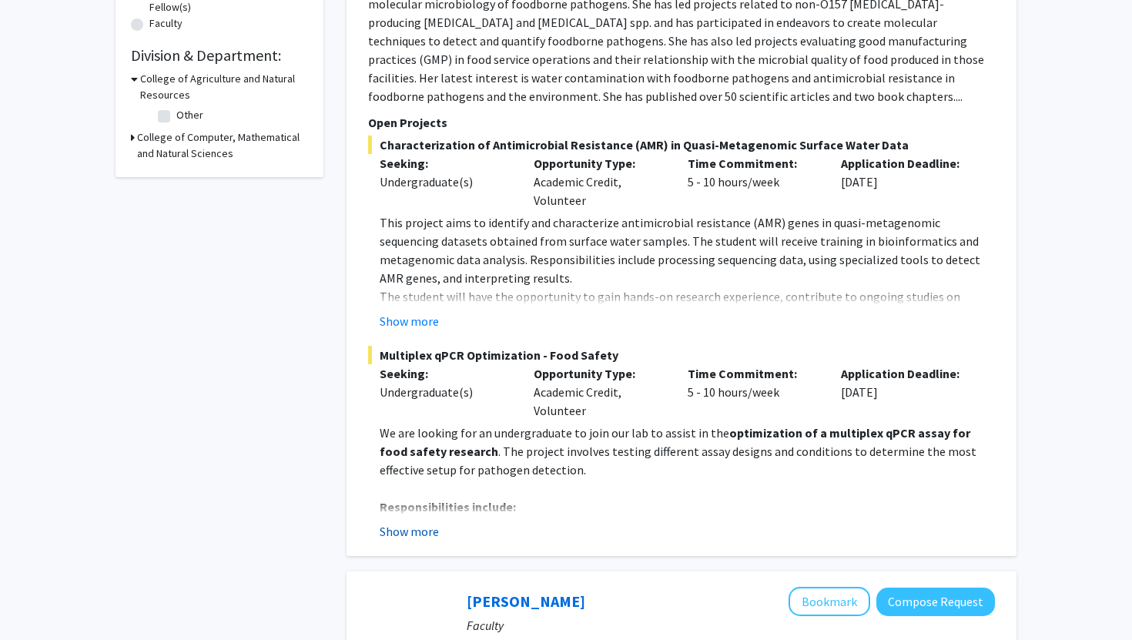
click at [419, 536] on button "Show more" at bounding box center [409, 531] width 59 height 18
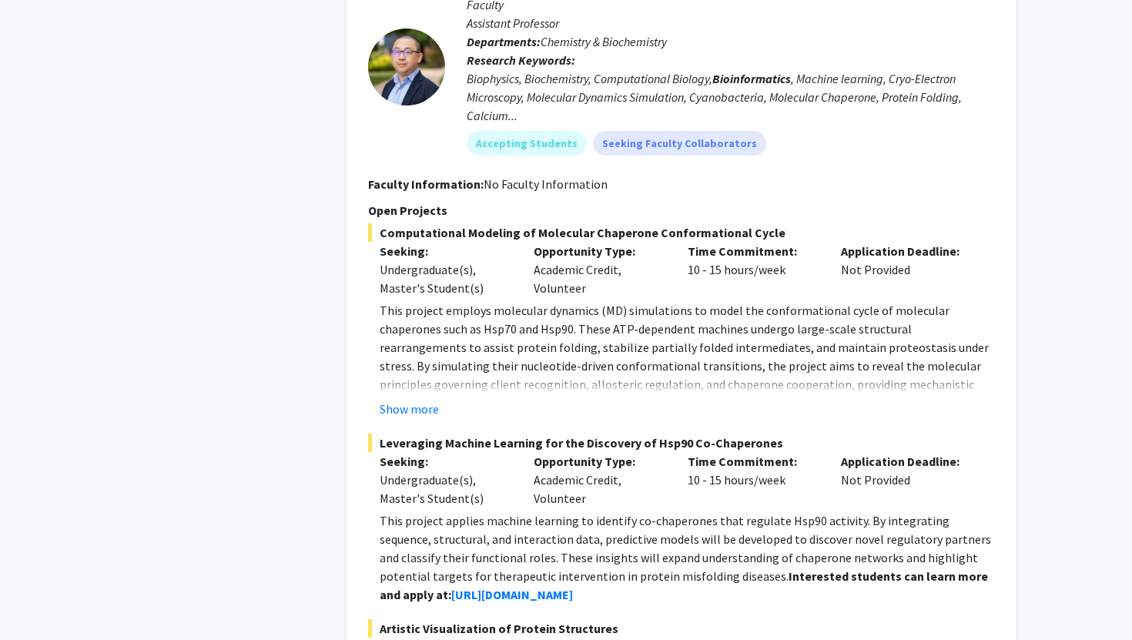
scroll to position [1285, 0]
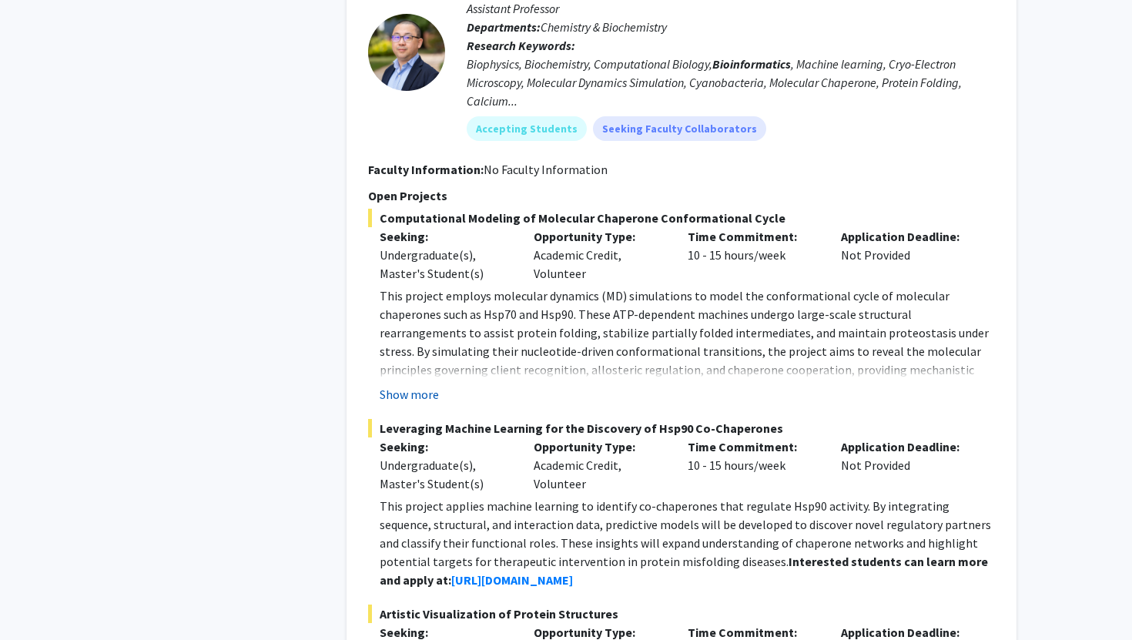
click at [427, 395] on button "Show more" at bounding box center [409, 394] width 59 height 18
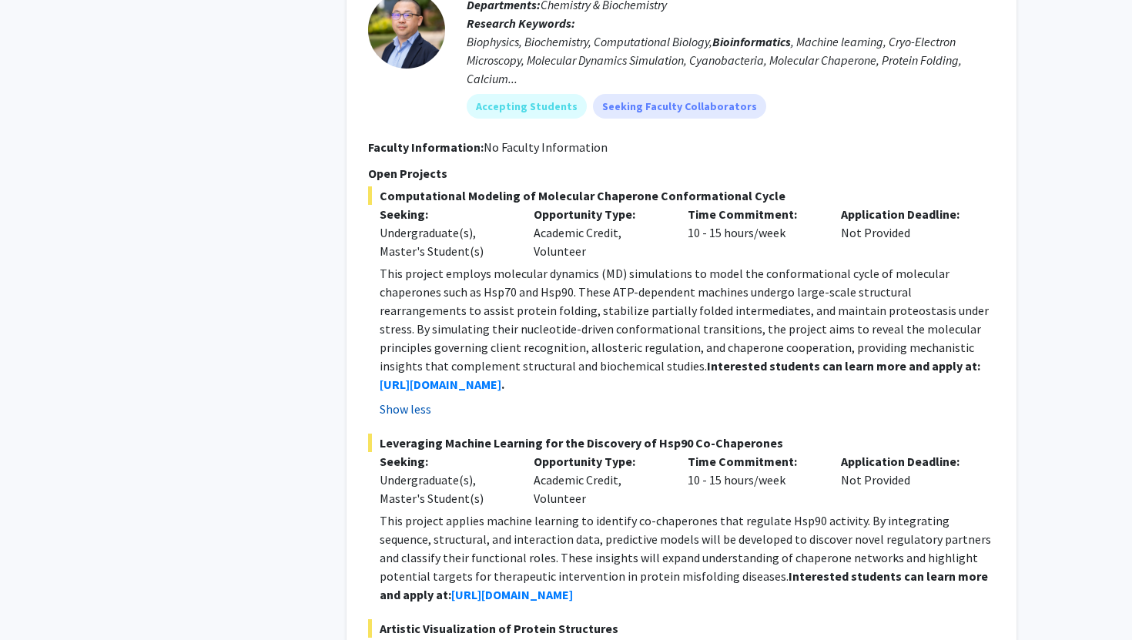
scroll to position [1667, 0]
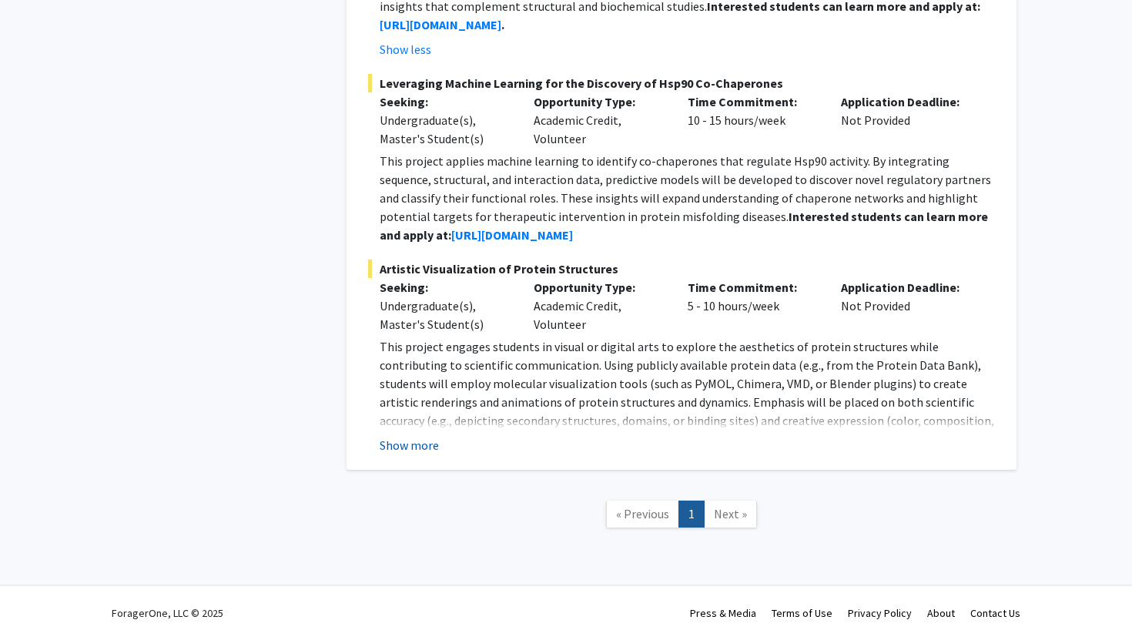
click at [407, 444] on button "Show more" at bounding box center [409, 445] width 59 height 18
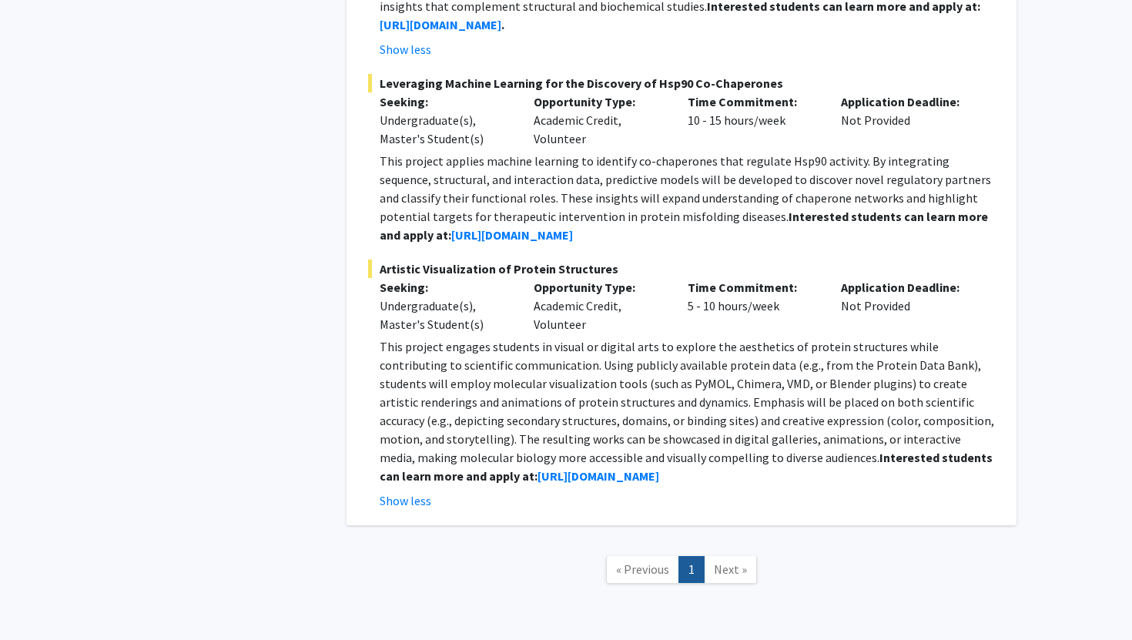
scroll to position [1722, 0]
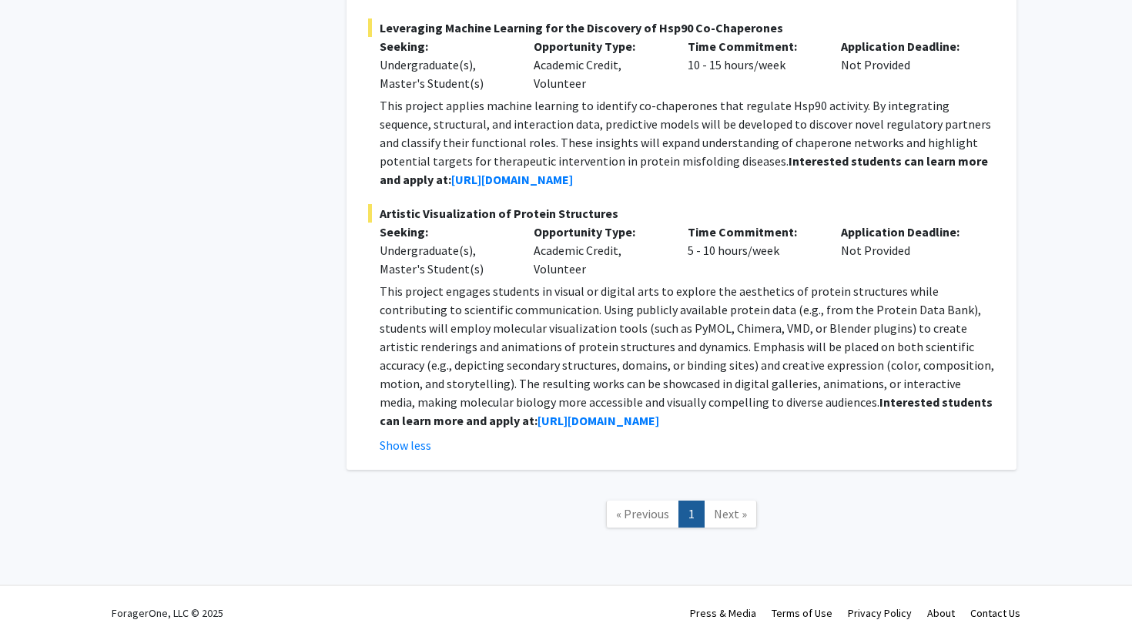
click at [533, 353] on p "This project engages students in visual or digital arts to explore the aestheti…" at bounding box center [687, 356] width 615 height 148
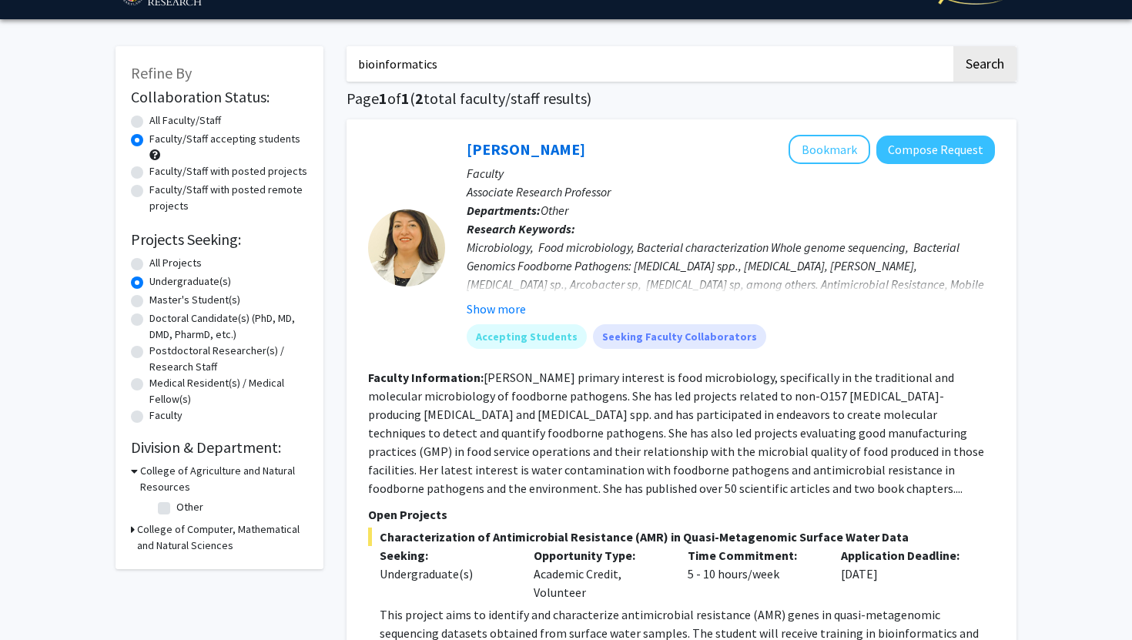
scroll to position [0, 0]
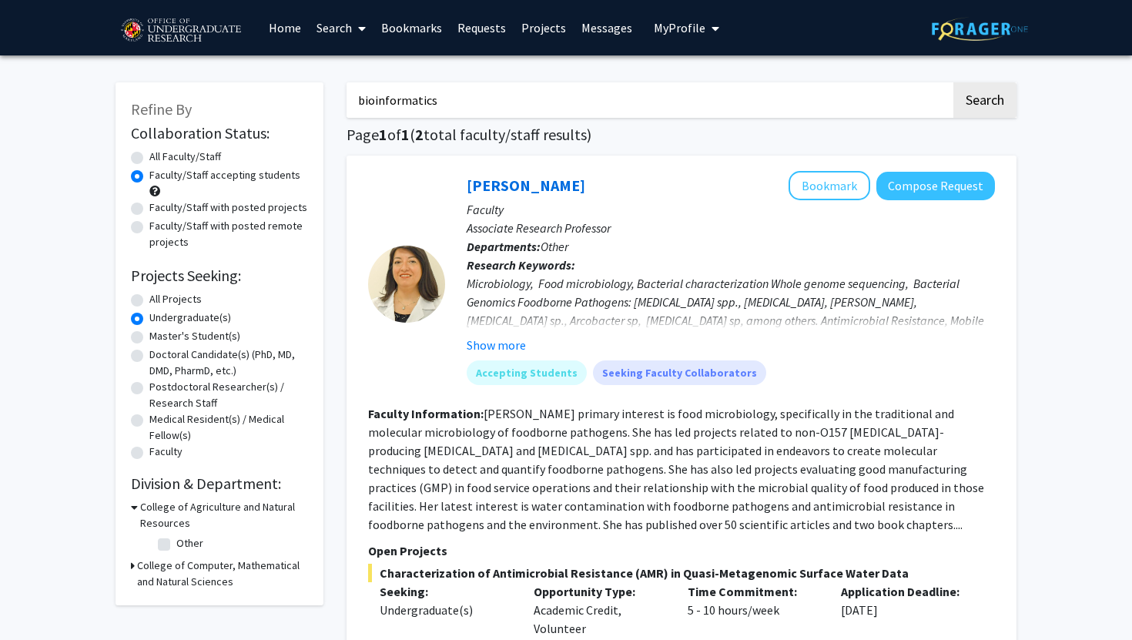
click at [596, 291] on div "Microbiology, Food microbiology, Bacterial characterization Whole genome sequen…" at bounding box center [731, 311] width 528 height 74
click at [519, 480] on fg-read-more "[PERSON_NAME] primary interest is food microbiology, specifically in the tradit…" at bounding box center [676, 469] width 616 height 126
click at [446, 102] on input "bioinformatics" at bounding box center [648, 99] width 604 height 35
type input "information systrems"
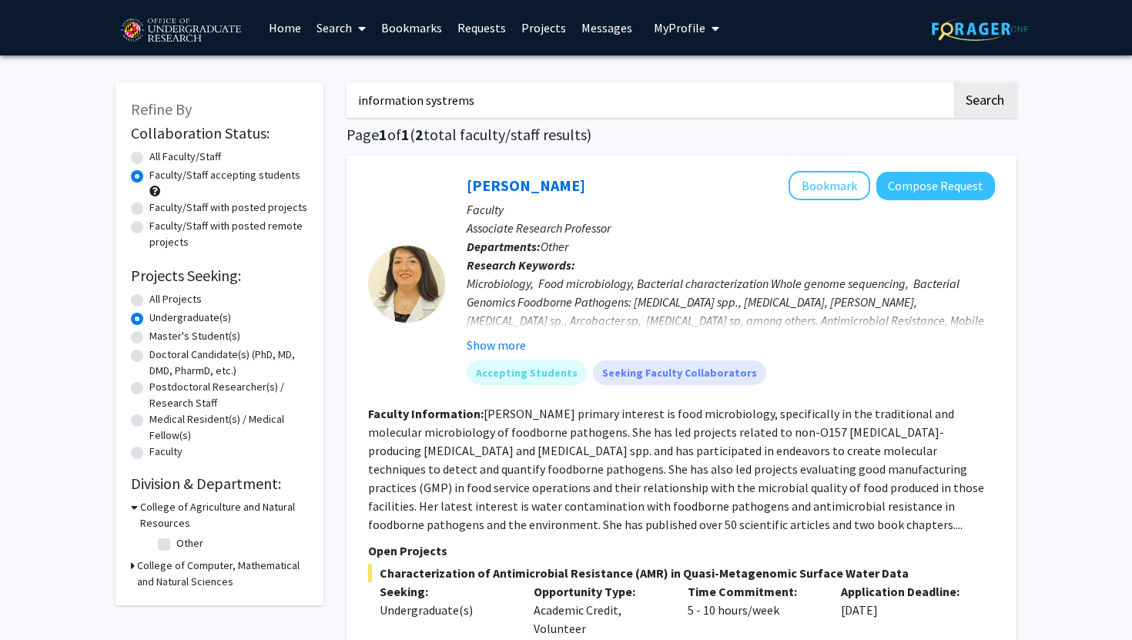
click at [953, 82] on button "Search" at bounding box center [984, 99] width 63 height 35
radio input "true"
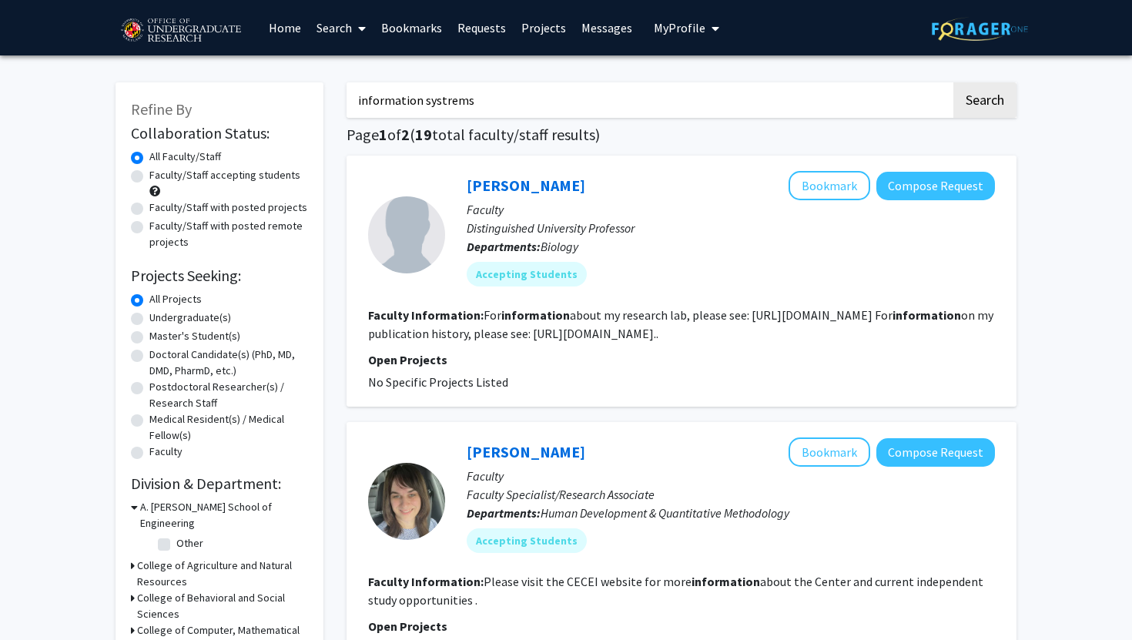
click at [514, 101] on input "information systrems" at bounding box center [648, 99] width 604 height 35
type input "information systems"
click at [953, 82] on button "Search" at bounding box center [984, 99] width 63 height 35
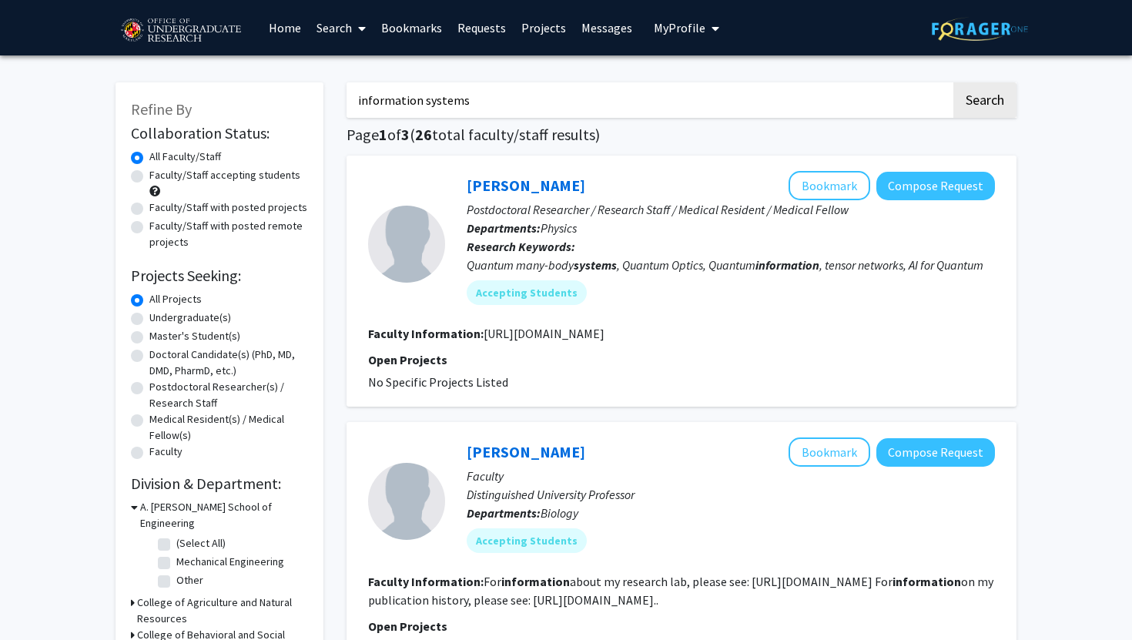
click at [626, 233] on p "Departments: Physics" at bounding box center [731, 228] width 528 height 18
click at [149, 176] on label "Faculty/Staff accepting students" at bounding box center [224, 175] width 151 height 16
click at [149, 176] on input "Faculty/Staff accepting students" at bounding box center [154, 172] width 10 height 10
radio input "true"
click at [611, 142] on h1 "Page 1 of 3 ( 22 total faculty/staff results)" at bounding box center [681, 134] width 670 height 18
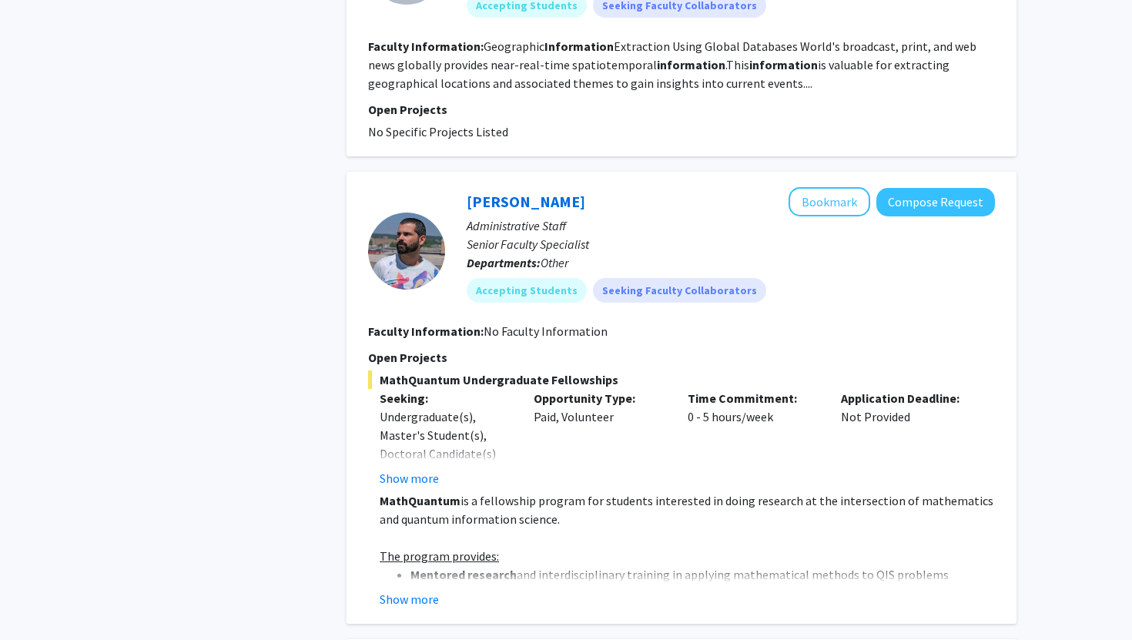
scroll to position [2161, 0]
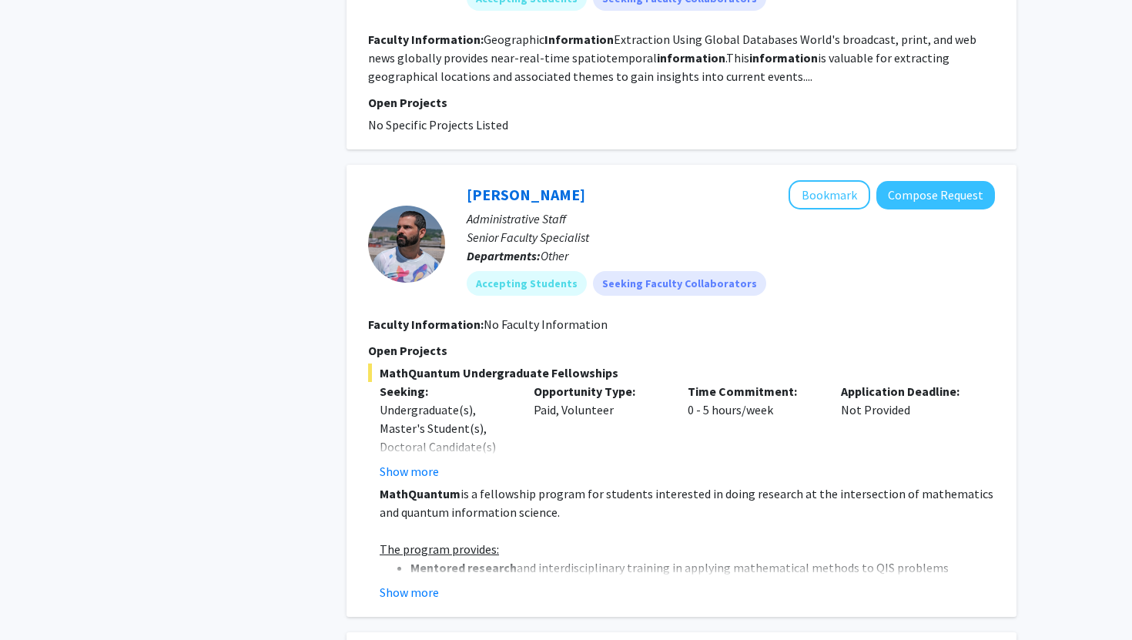
click at [539, 413] on div "Opportunity Type: Paid, Volunteer" at bounding box center [599, 431] width 154 height 99
drag, startPoint x: 537, startPoint y: 383, endPoint x: 568, endPoint y: 383, distance: 30.8
click at [568, 383] on p "Opportunity Type:" at bounding box center [599, 391] width 131 height 18
click at [567, 391] on p "Opportunity Type:" at bounding box center [599, 391] width 131 height 18
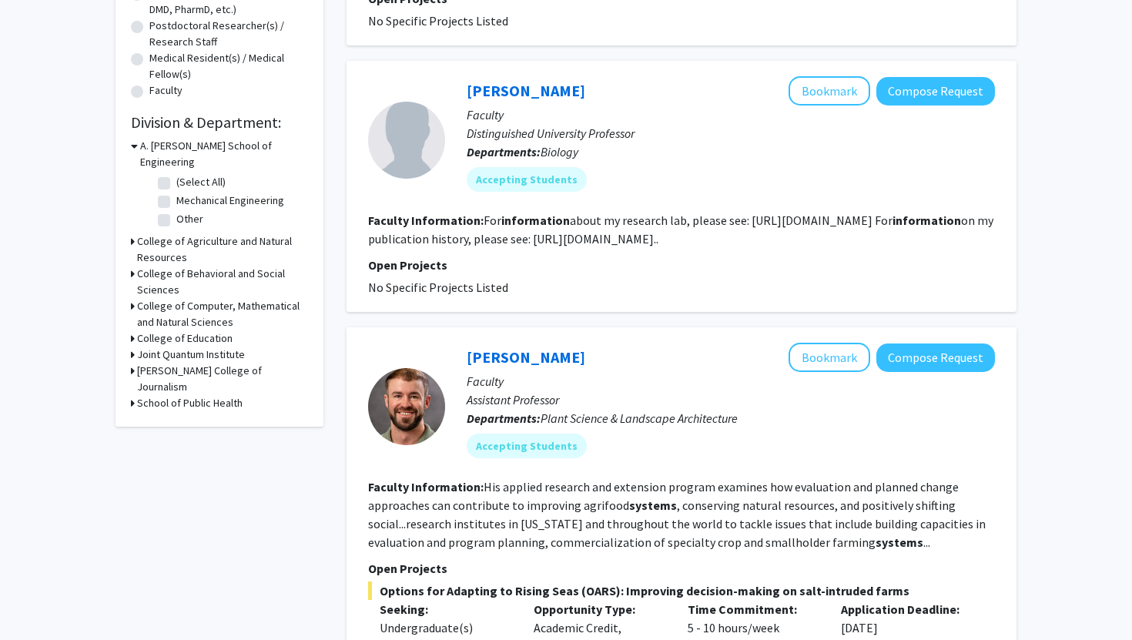
scroll to position [470, 0]
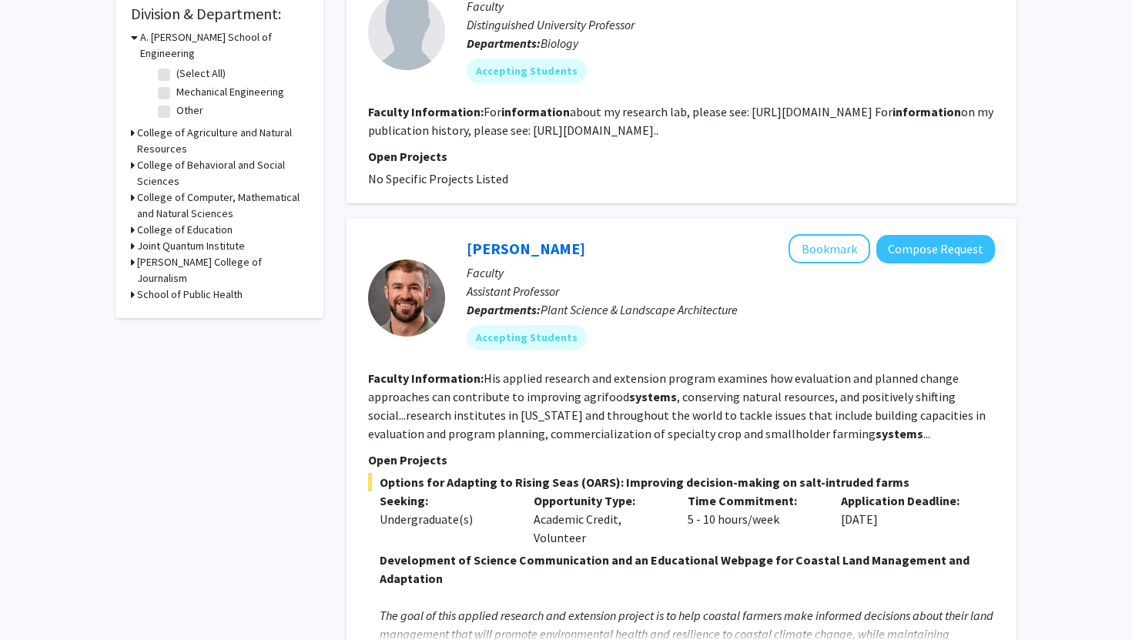
click at [551, 507] on p "Opportunity Type:" at bounding box center [599, 500] width 131 height 18
drag, startPoint x: 554, startPoint y: 518, endPoint x: 579, endPoint y: 534, distance: 29.1
click at [579, 534] on div "Opportunity Type: Academic Credit, Volunteer" at bounding box center [599, 518] width 154 height 55
click at [580, 527] on div "Opportunity Type: Academic Credit, Volunteer" at bounding box center [599, 518] width 154 height 55
drag, startPoint x: 547, startPoint y: 521, endPoint x: 578, endPoint y: 529, distance: 32.5
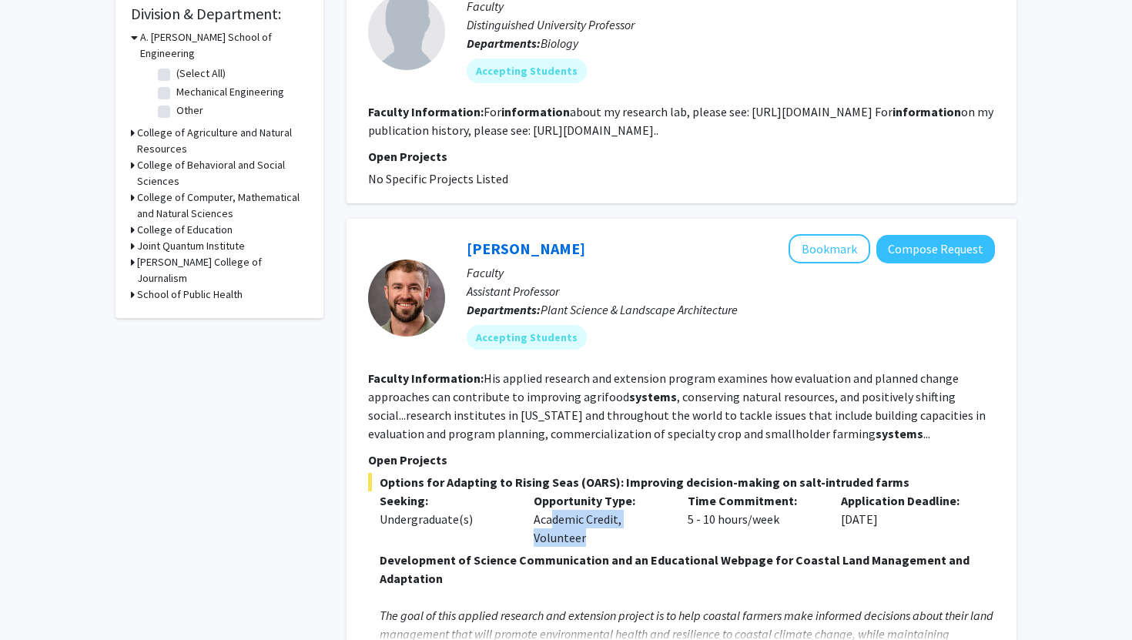
click at [578, 529] on div "Opportunity Type: Academic Credit, Volunteer" at bounding box center [599, 518] width 154 height 55
click at [581, 475] on span "Options for Adapting to Rising Seas (OARS): Improving decision-making on salt-i…" at bounding box center [681, 482] width 627 height 18
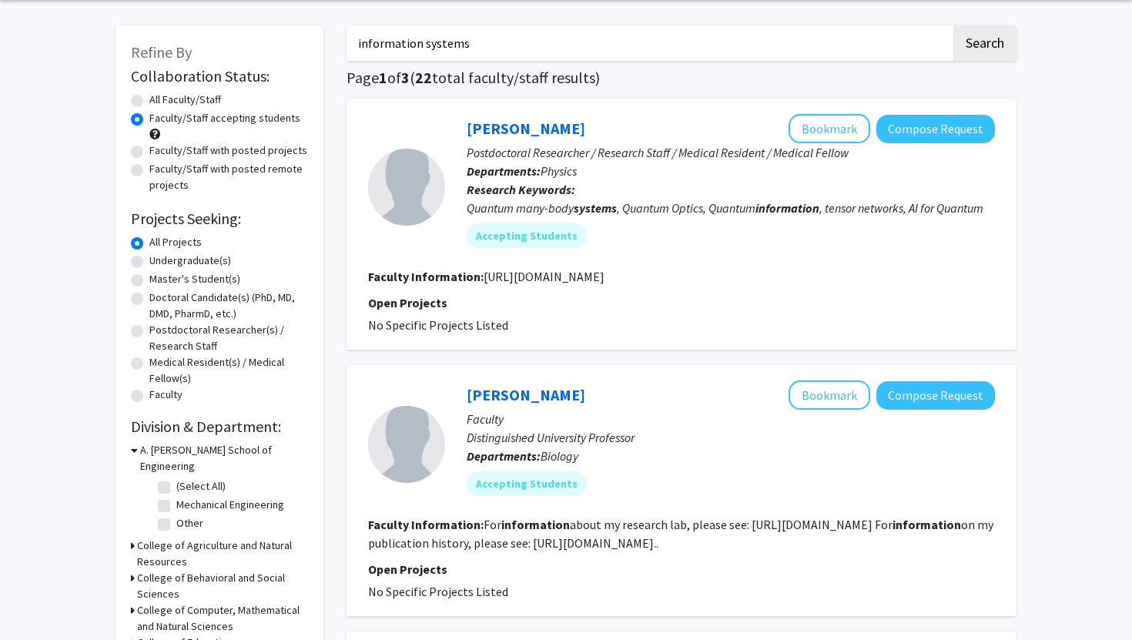
scroll to position [0, 0]
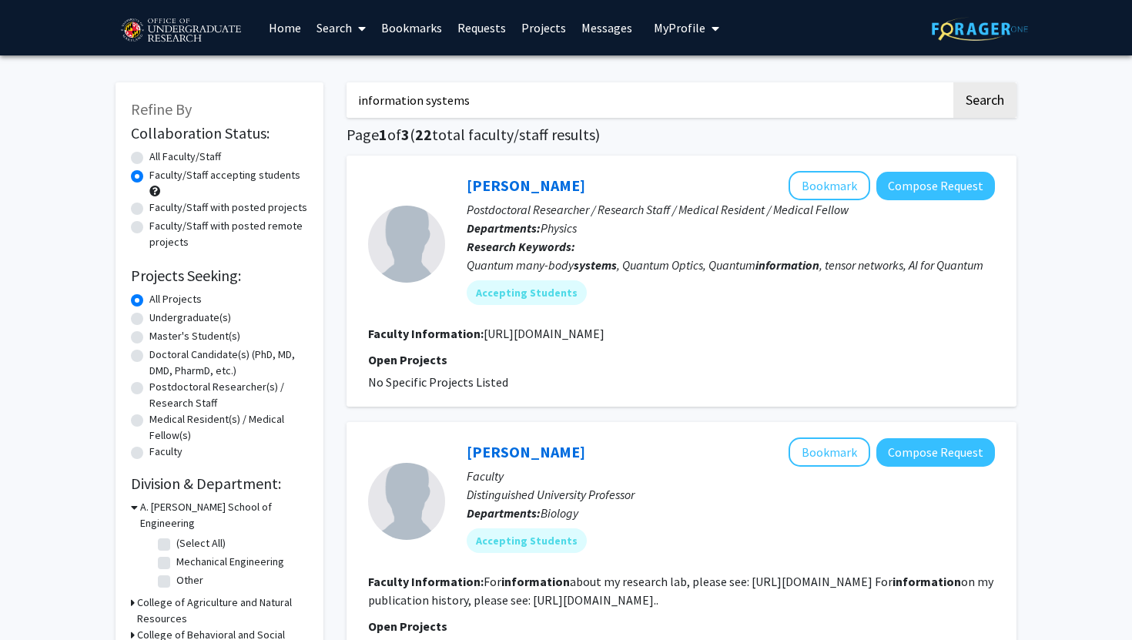
click at [504, 110] on input "information systems" at bounding box center [648, 99] width 604 height 35
click at [791, 141] on h1 "Page 1 of 3 ( 22 total faculty/staff results)" at bounding box center [681, 134] width 670 height 18
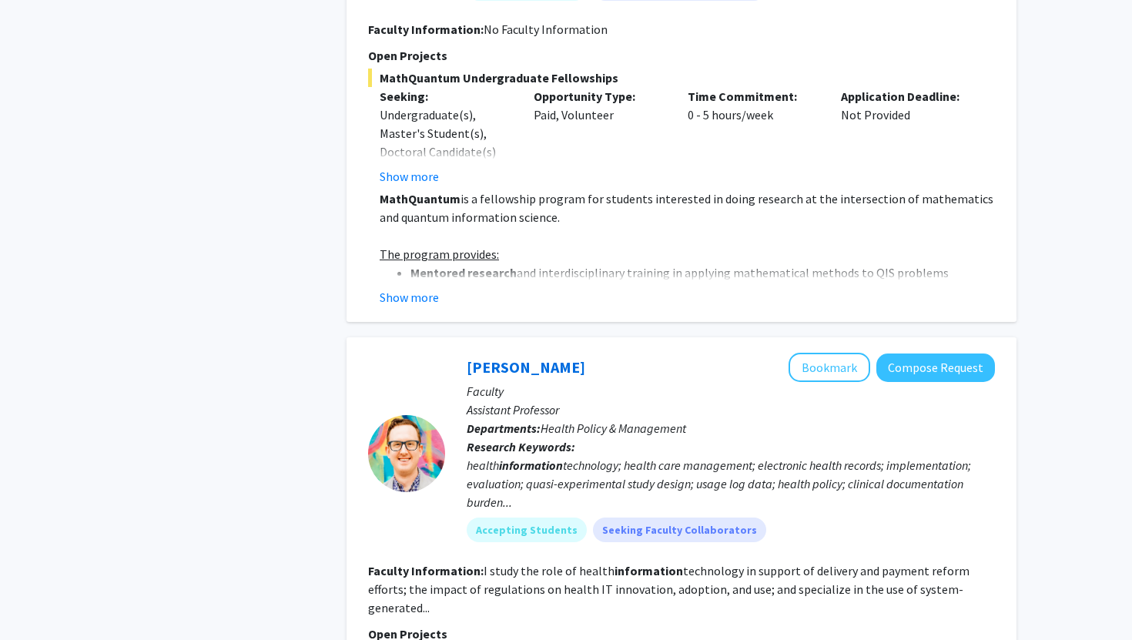
scroll to position [2467, 0]
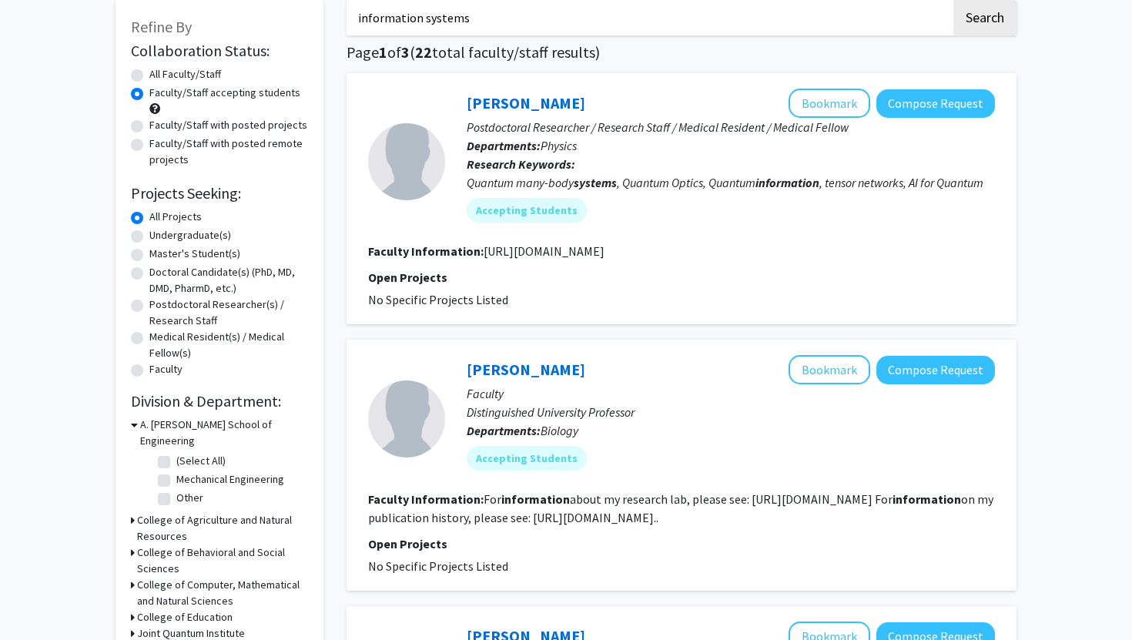
scroll to position [0, 0]
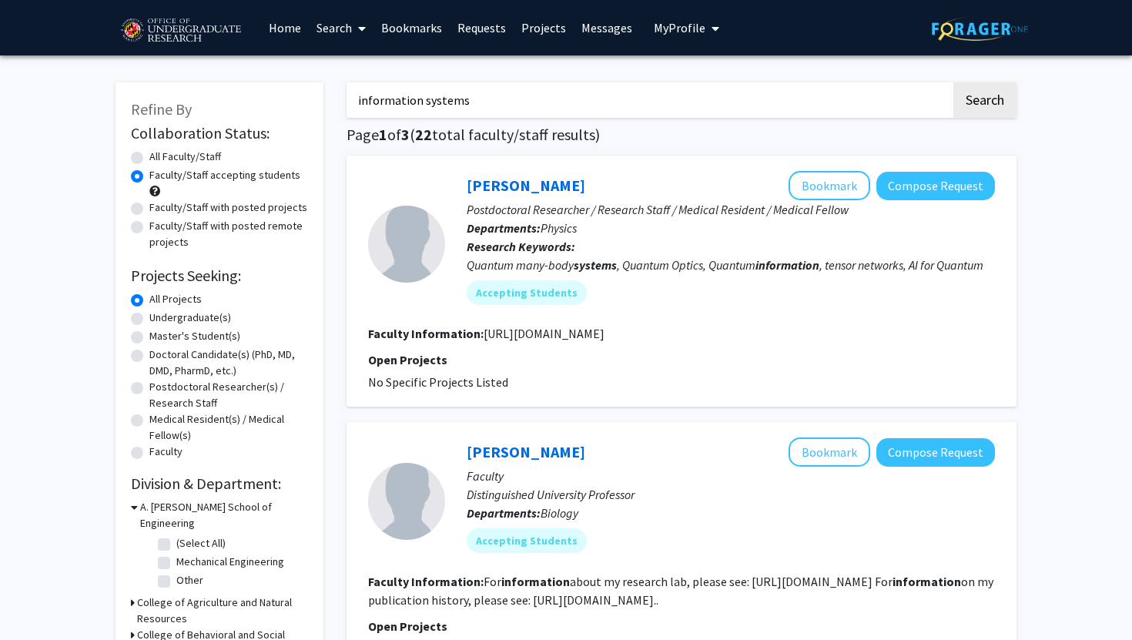
click at [938, 25] on img at bounding box center [980, 29] width 96 height 24
radio input "true"
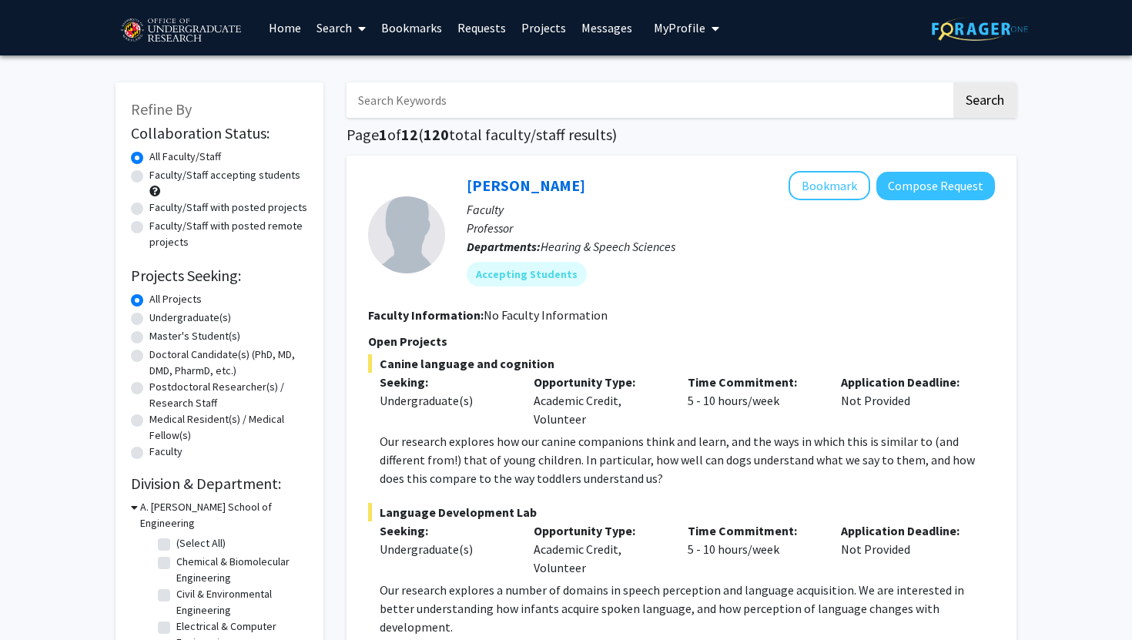
click at [782, 323] on section "Faculty Information: No Faculty Information" at bounding box center [681, 315] width 627 height 18
